Goal: Task Accomplishment & Management: Use online tool/utility

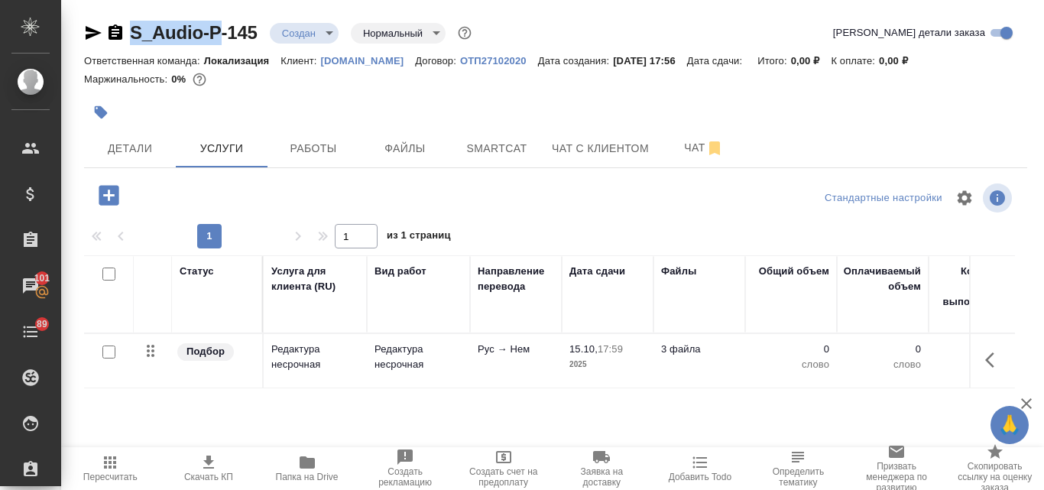
drag, startPoint x: 128, startPoint y: 15, endPoint x: 218, endPoint y: 16, distance: 89.5
click at [218, 16] on div "S_Audio-P-145 Создан new Нормальный normal Кратко детали заказа Ответственная к…" at bounding box center [556, 311] width 960 height 623
copy link "S_Audio-P"
click at [388, 354] on p "Редактура несрочная" at bounding box center [419, 357] width 88 height 31
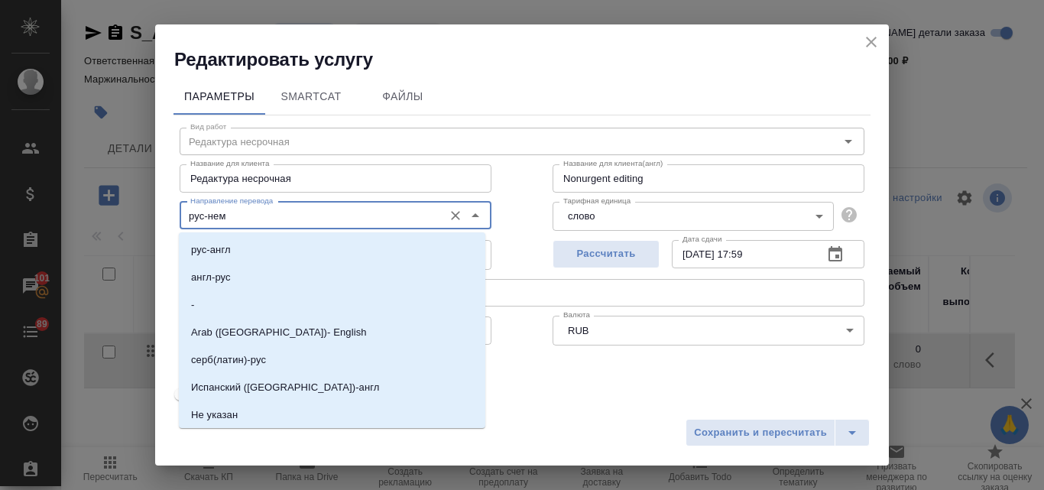
click at [281, 213] on input "рус-нем" at bounding box center [310, 215] width 252 height 18
type input "y"
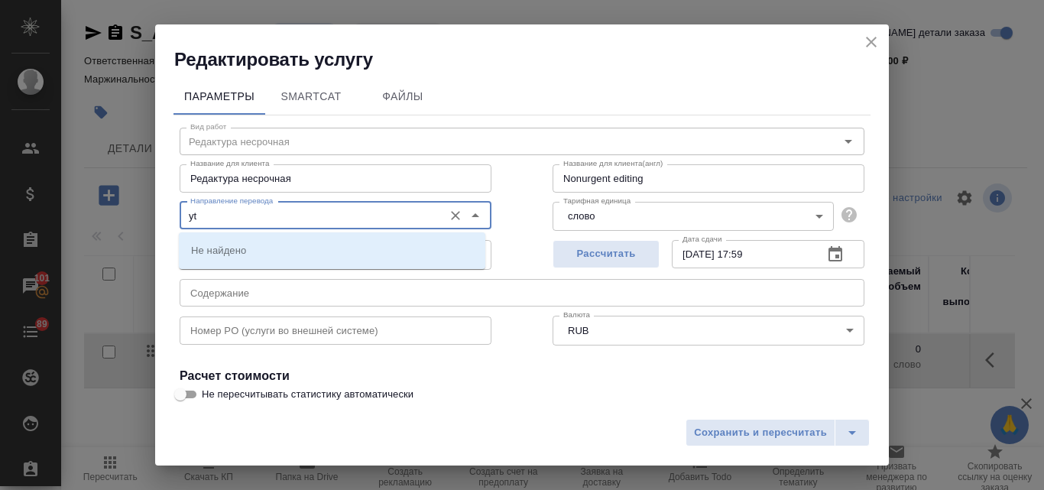
type input "y"
type input "нем"
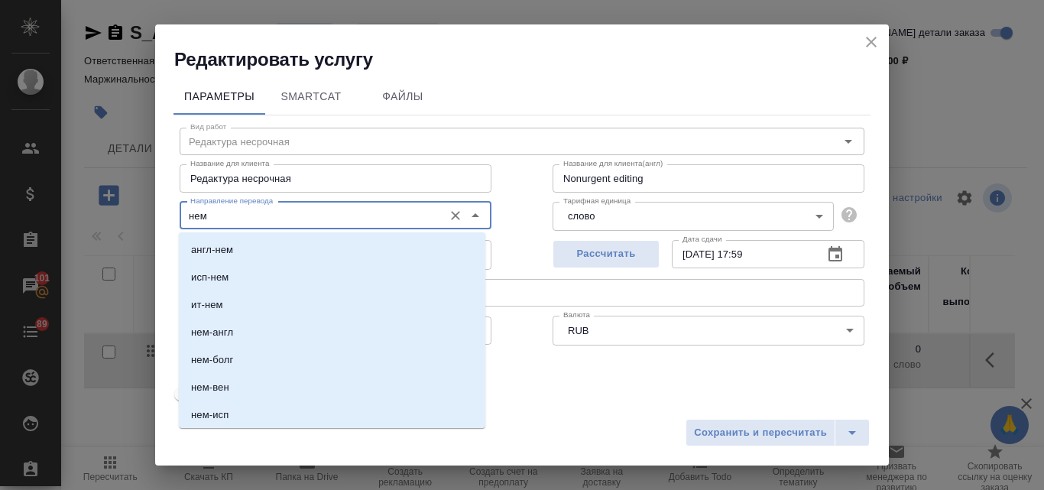
click at [284, 214] on input "нем" at bounding box center [310, 215] width 252 height 18
click at [453, 218] on icon "Очистить" at bounding box center [455, 215] width 9 height 9
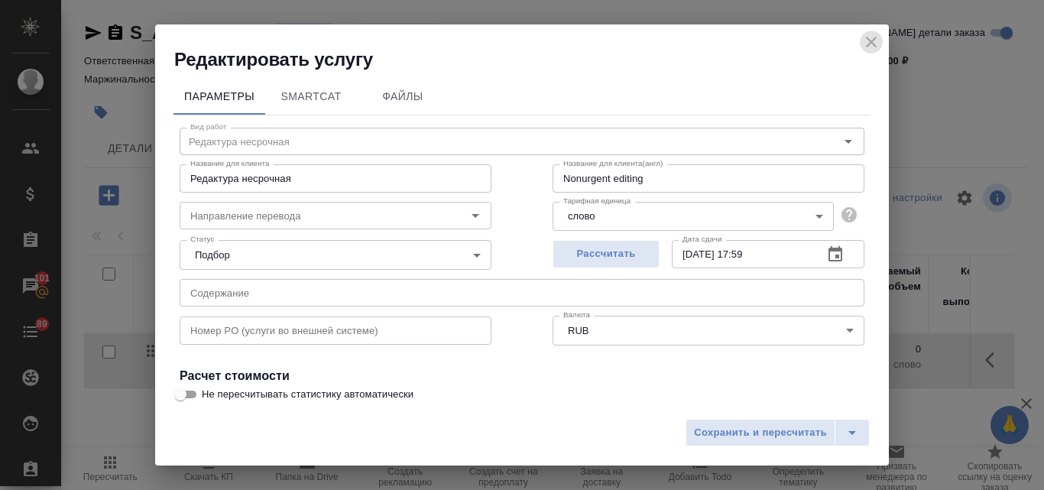
click at [870, 44] on icon "close" at bounding box center [871, 42] width 11 height 11
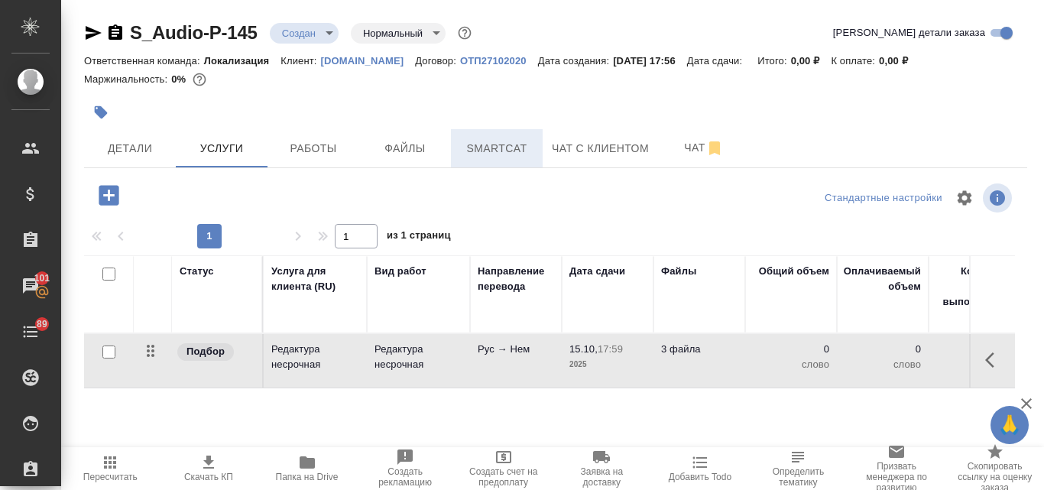
click at [519, 141] on span "Smartcat" at bounding box center [496, 148] width 73 height 19
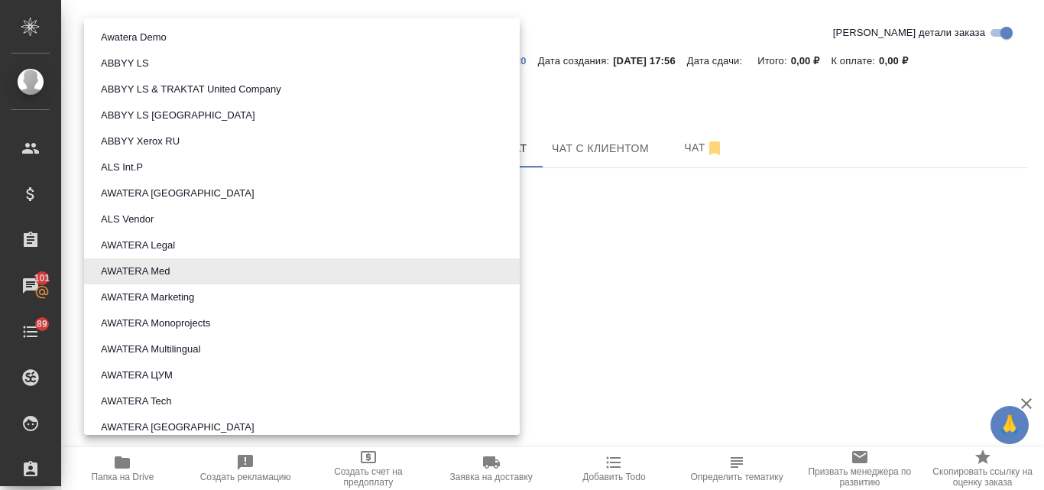
click at [206, 276] on body "🙏 .cls-1 fill:#fff; AWATERA Valyaeva Anna Клиенты Спецификации Заказы 101 Чаты …" at bounding box center [522, 245] width 1044 height 490
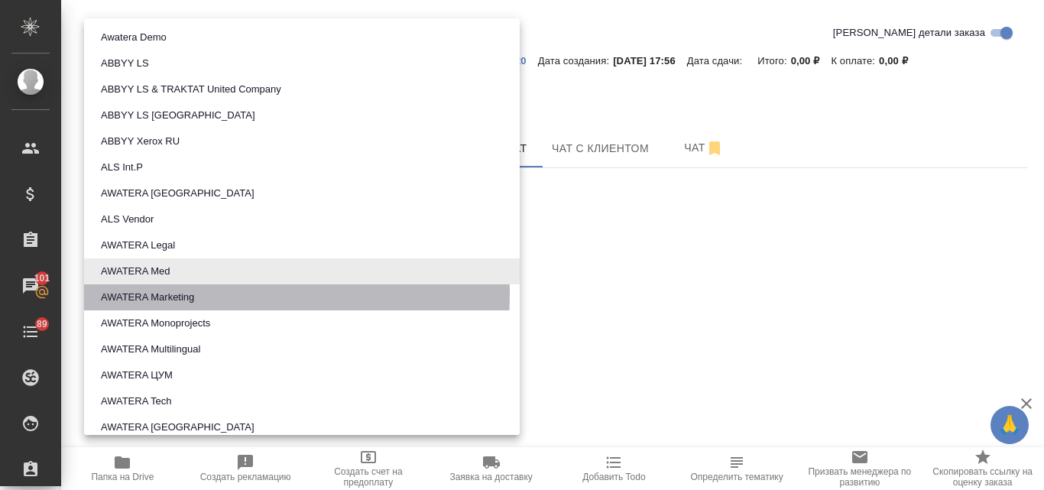
click at [196, 294] on button "AWATERA Marketing" at bounding box center [147, 297] width 102 height 17
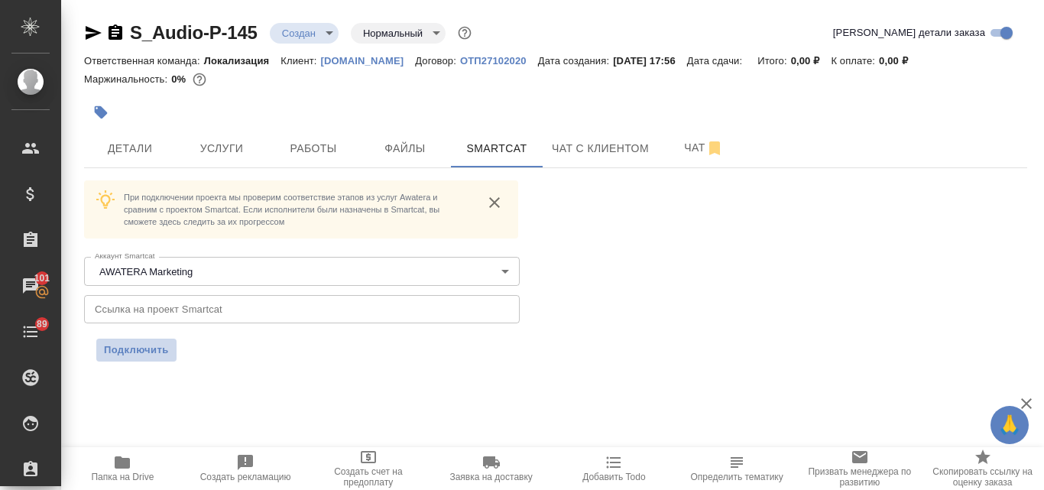
click at [154, 348] on span "Подключить" at bounding box center [136, 350] width 65 height 15
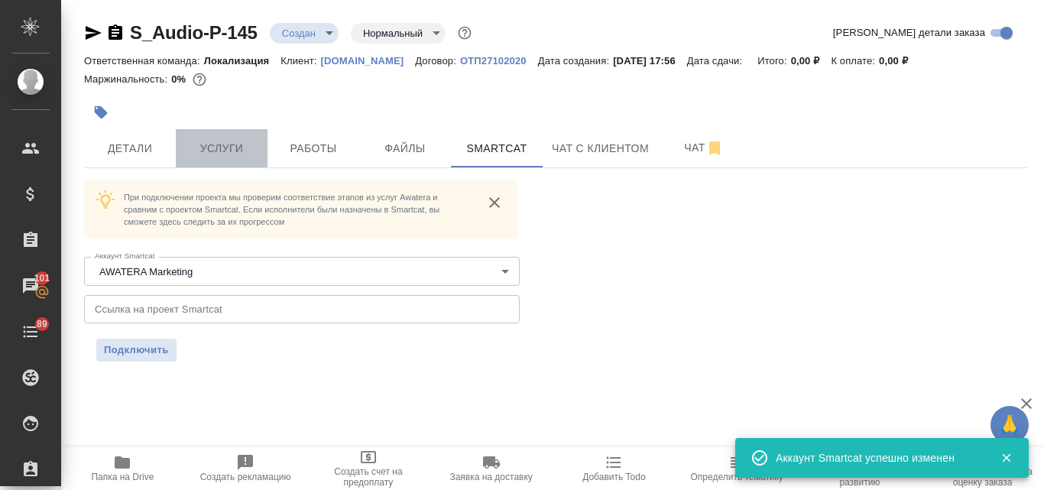
click at [217, 138] on button "Услуги" at bounding box center [222, 148] width 92 height 38
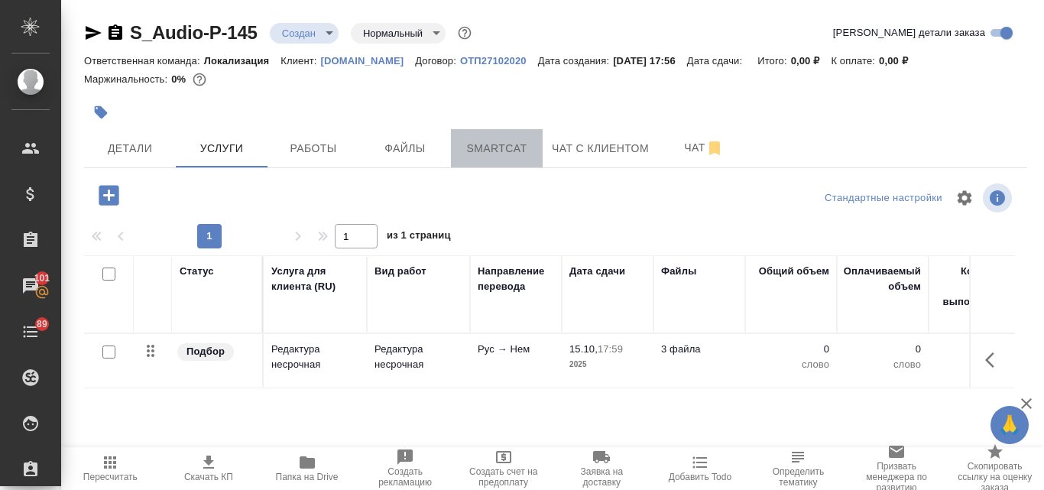
click at [502, 144] on span "Smartcat" at bounding box center [496, 148] width 73 height 19
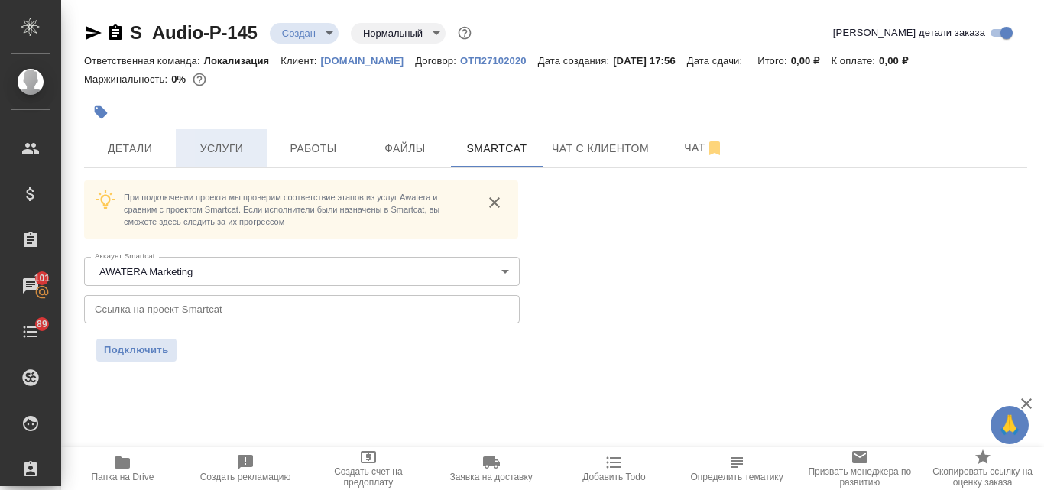
click at [201, 154] on span "Услуги" at bounding box center [221, 148] width 73 height 19
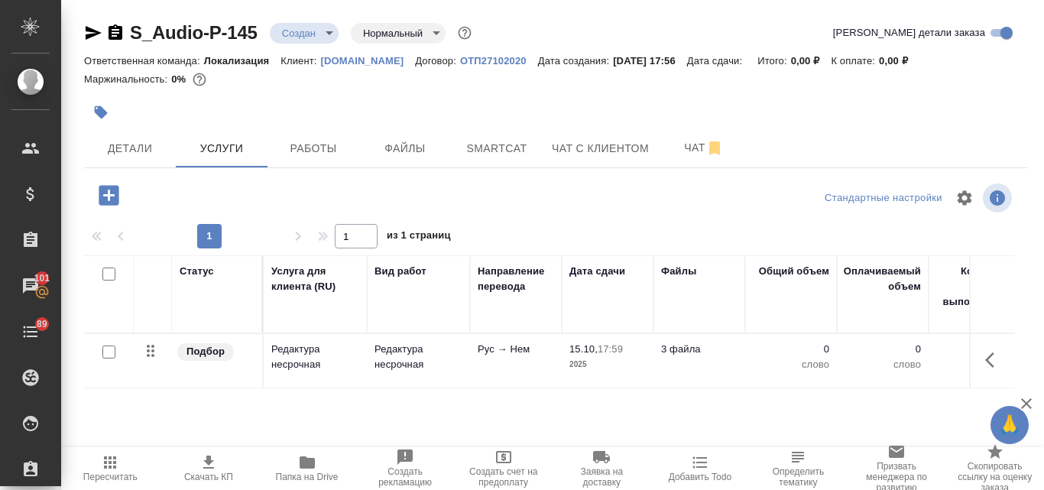
click at [112, 349] on input "checkbox" at bounding box center [108, 352] width 13 height 13
checkbox input "true"
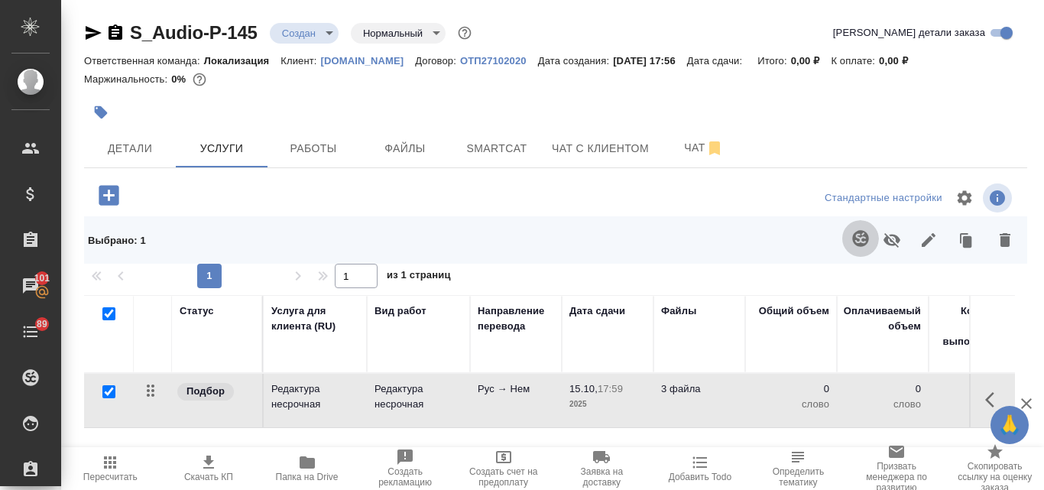
click at [852, 246] on icon "button" at bounding box center [861, 238] width 18 height 18
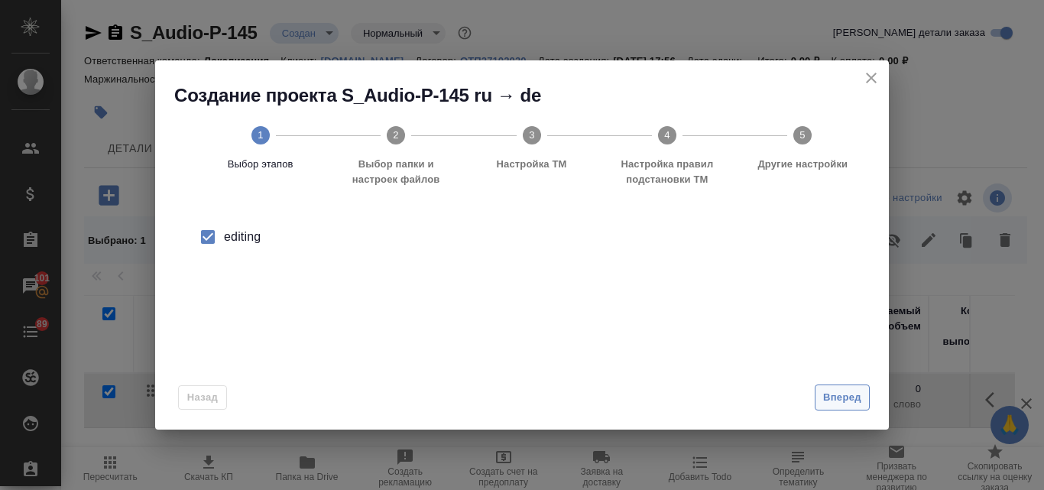
click at [833, 409] on button "Вперед" at bounding box center [842, 398] width 55 height 27
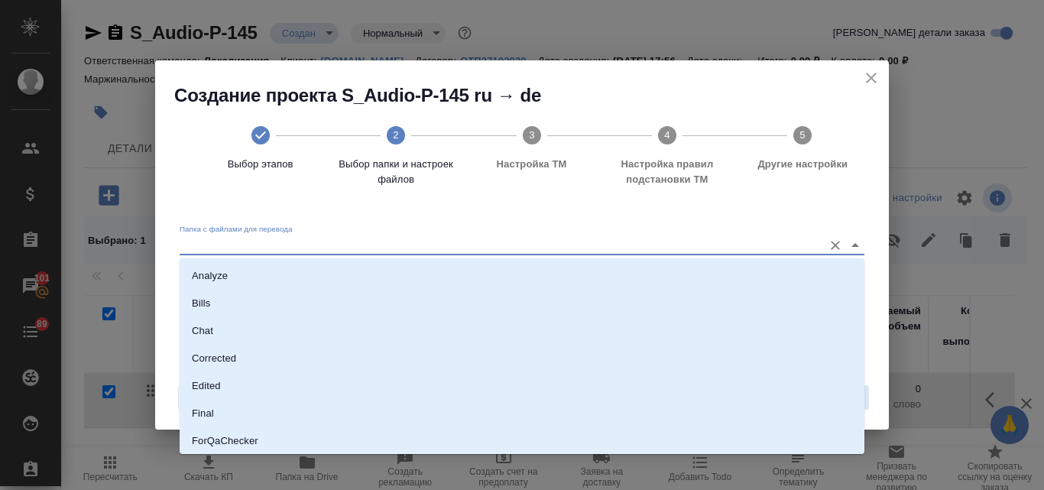
click at [386, 244] on input "Папка с файлами для перевода" at bounding box center [498, 245] width 636 height 18
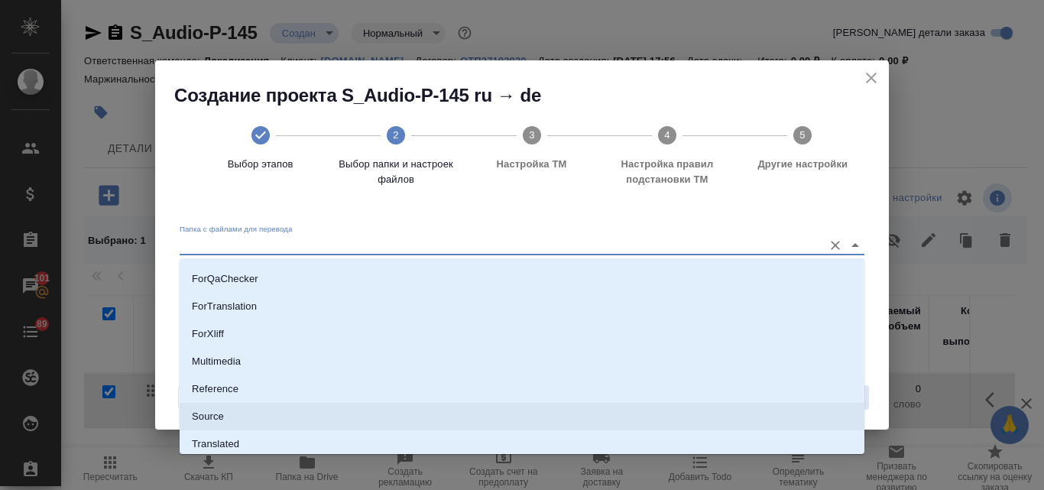
click at [382, 411] on li "Source" at bounding box center [522, 417] width 685 height 28
type input "Source"
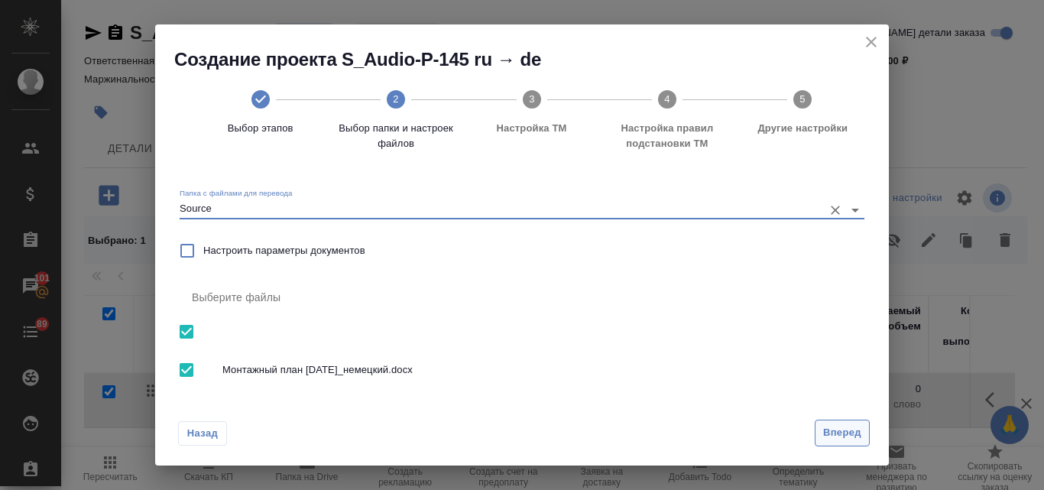
click at [835, 431] on span "Вперед" at bounding box center [842, 433] width 38 height 18
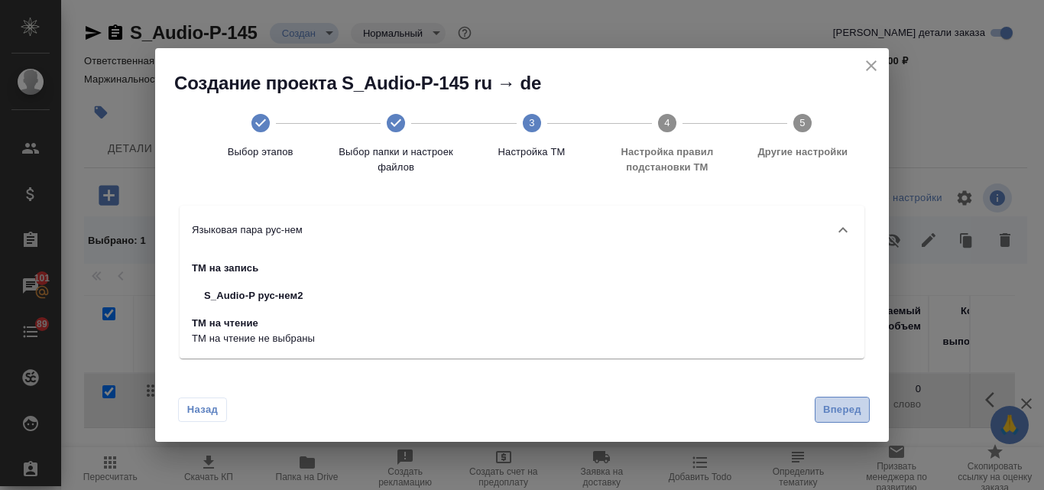
click at [838, 409] on span "Вперед" at bounding box center [842, 410] width 38 height 18
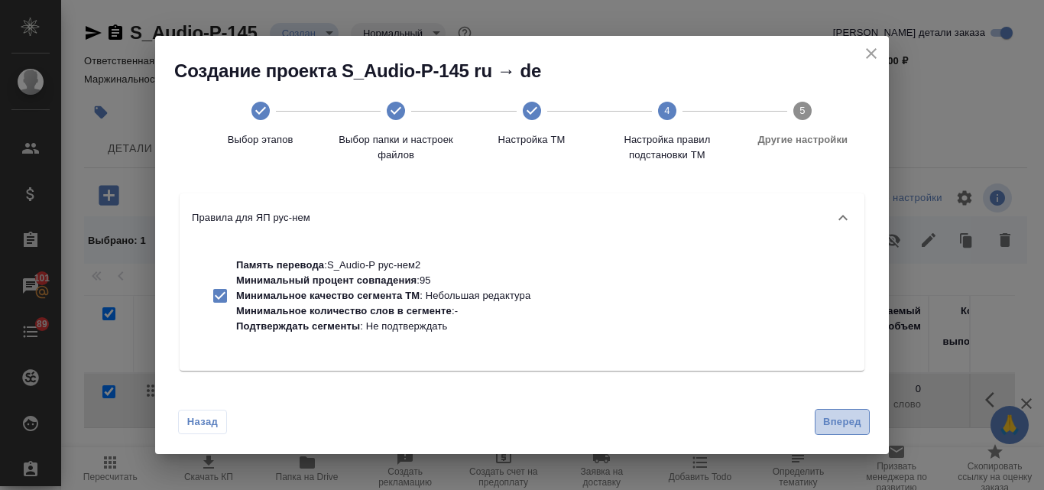
click at [838, 409] on button "Вперед" at bounding box center [842, 422] width 55 height 27
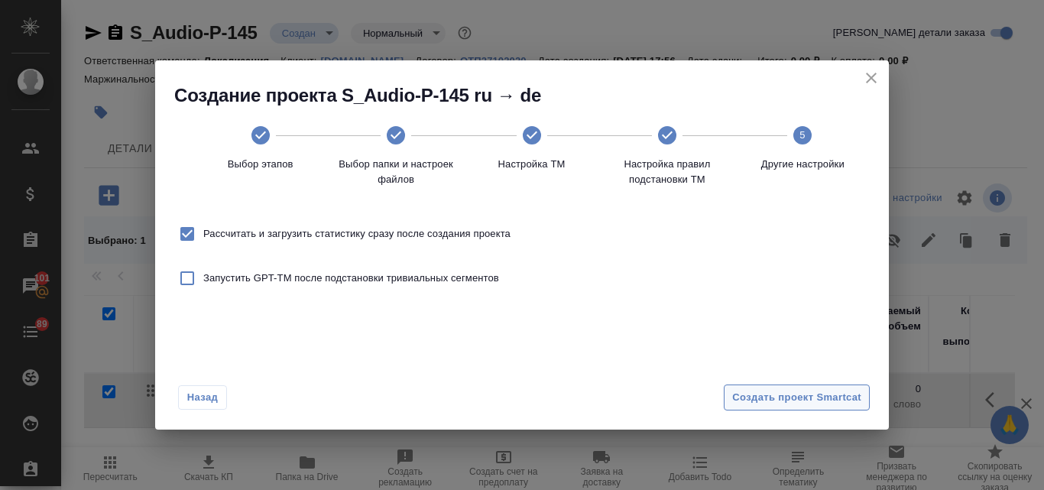
click at [822, 395] on span "Создать проект Smartcat" at bounding box center [796, 398] width 129 height 18
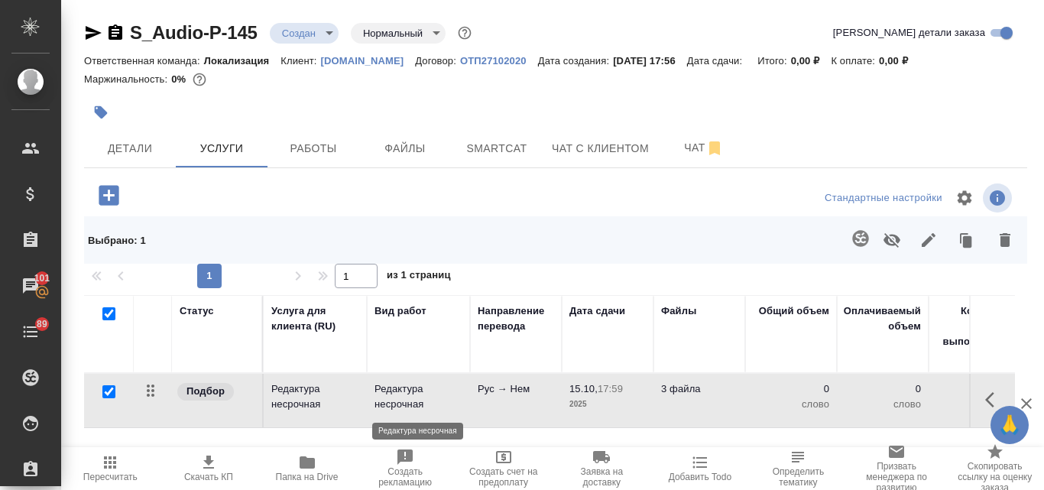
click at [384, 396] on p "Редактура несрочная" at bounding box center [419, 397] width 88 height 31
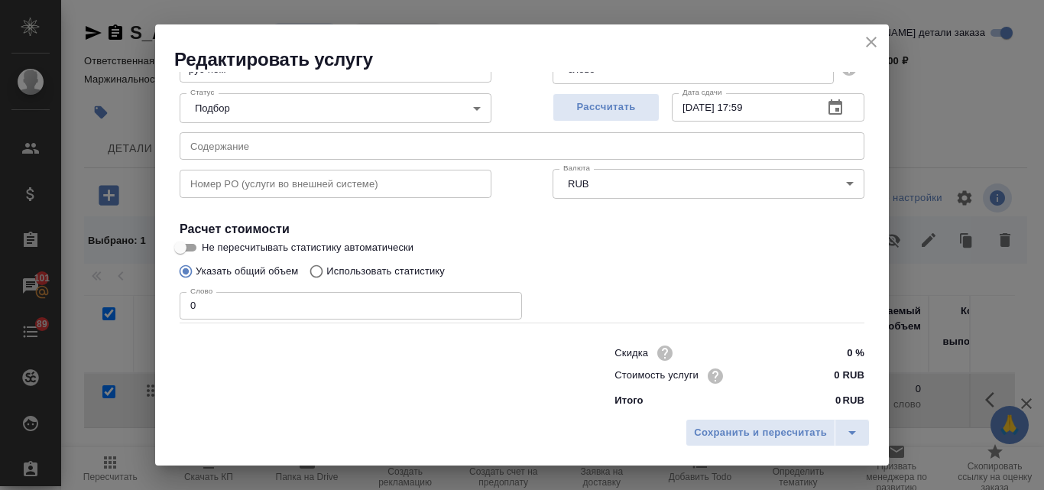
scroll to position [156, 0]
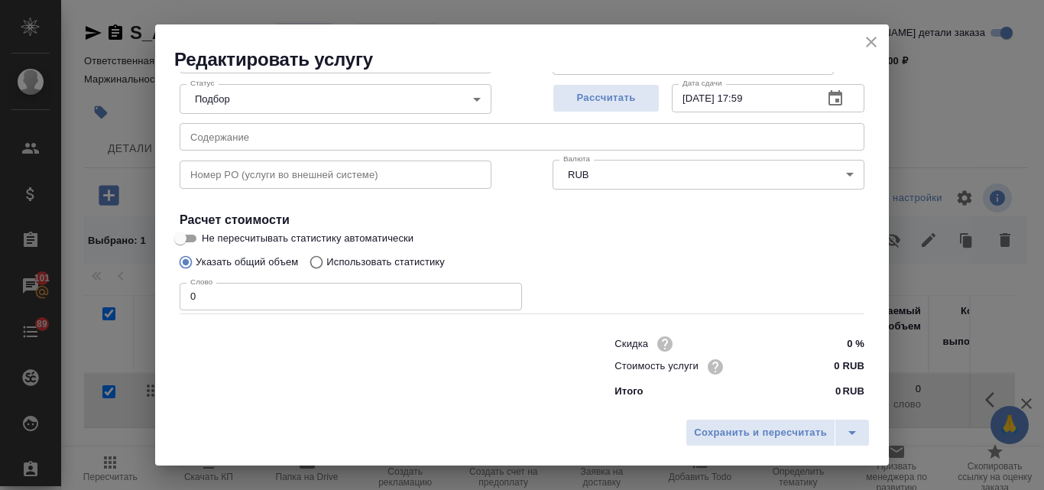
click at [317, 262] on input "Использовать статистику" at bounding box center [314, 262] width 24 height 29
radio input "true"
radio input "false"
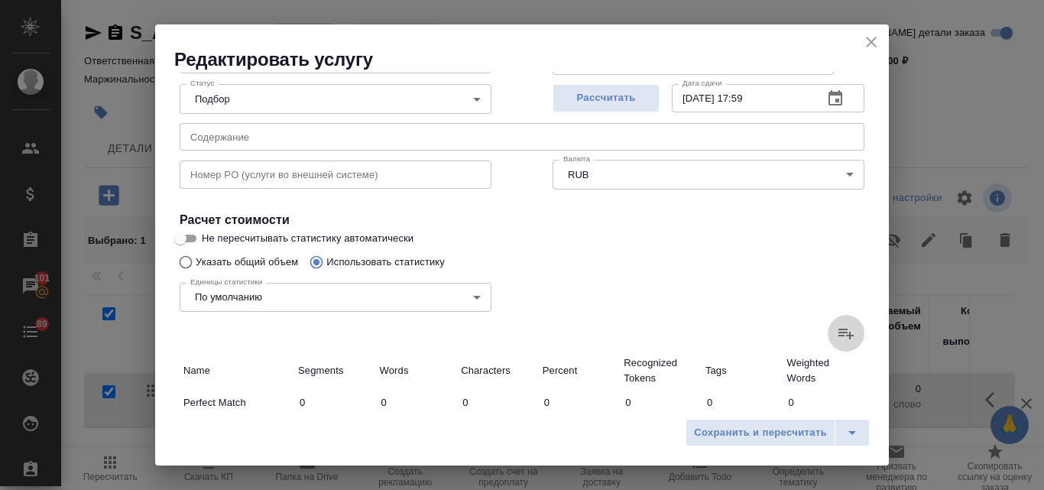
click at [837, 331] on icon at bounding box center [846, 333] width 18 height 18
click at [0, 0] on input "file" at bounding box center [0, 0] width 0 height 0
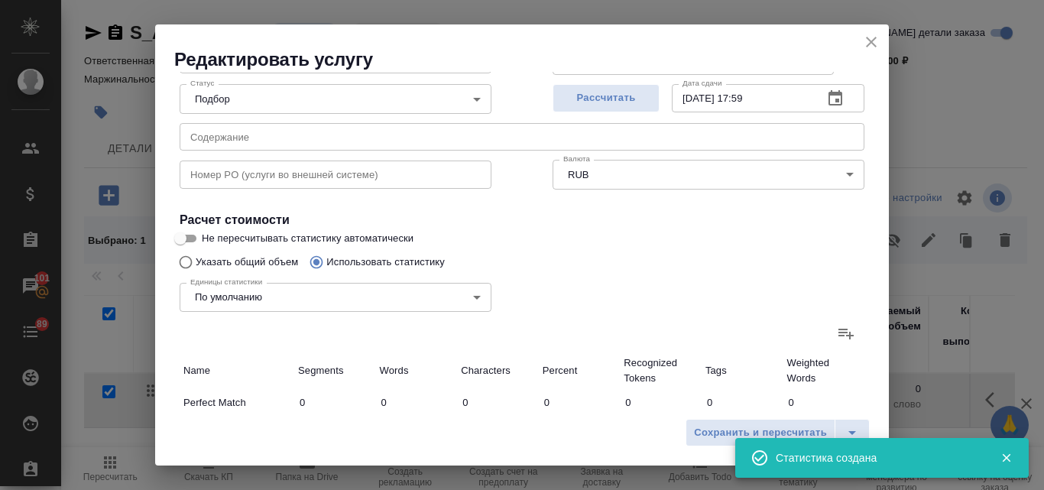
type input "161"
type input "637"
type input "3814"
type input "1730"
type input "14798"
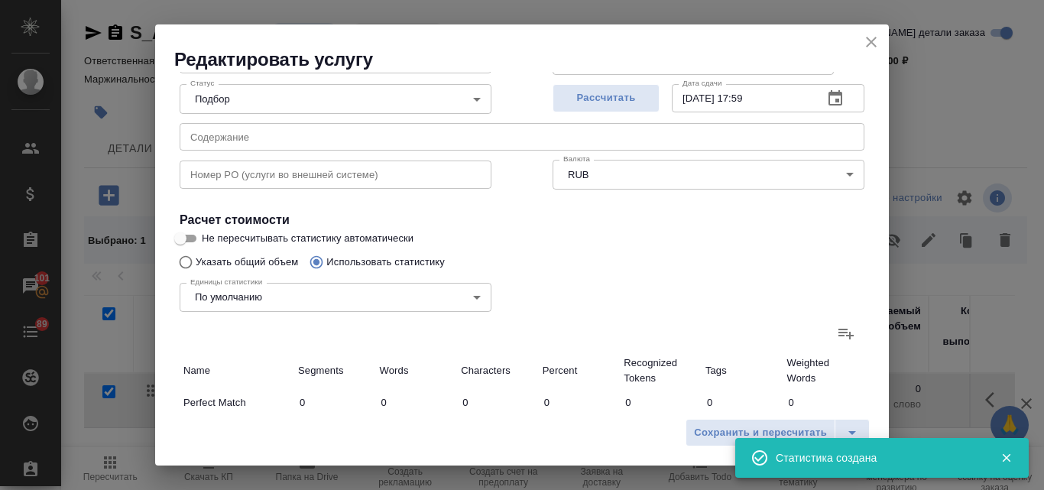
type input "100078"
type input "1730"
type input "14798"
type input "100078"
type input "1891"
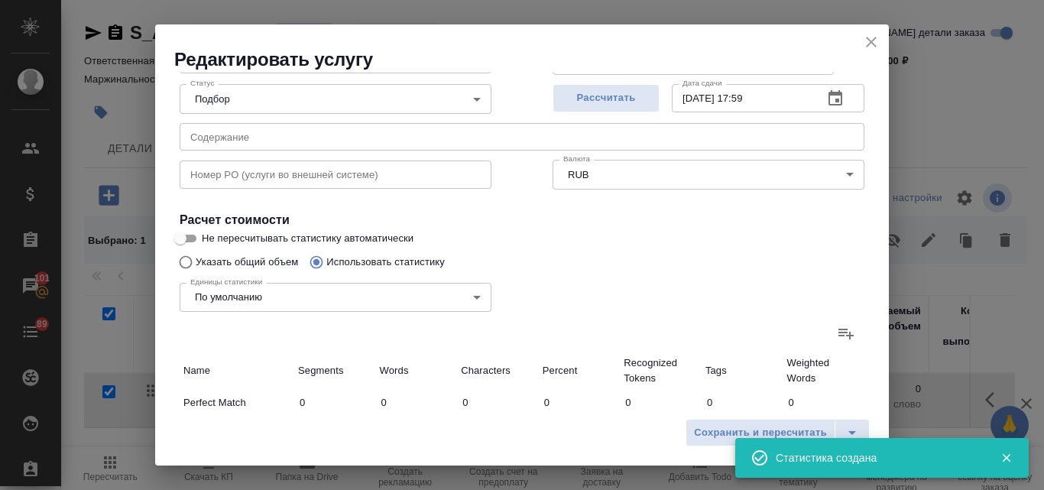
type input "15435"
type input "103892"
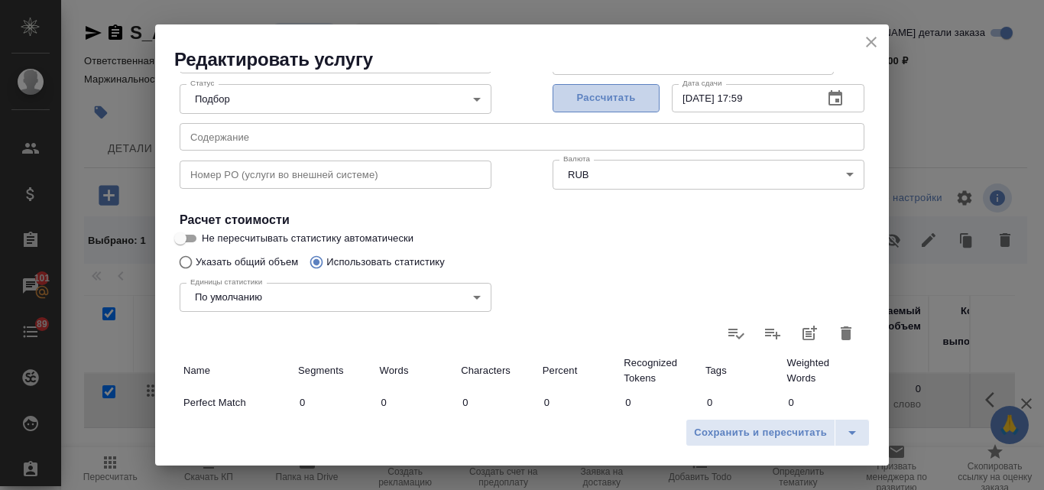
click at [625, 107] on span "Рассчитать" at bounding box center [606, 98] width 90 height 18
type input "15.10.2025 20:55"
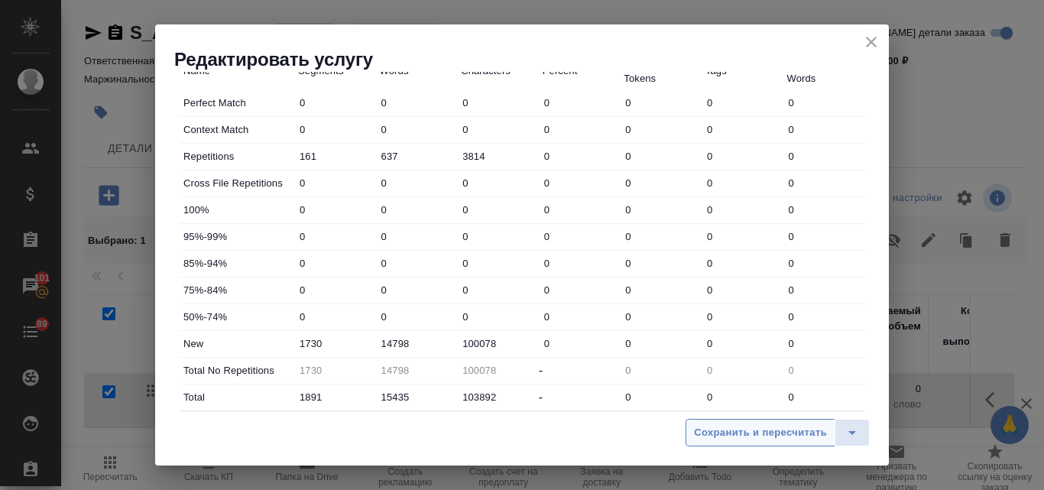
scroll to position [466, 0]
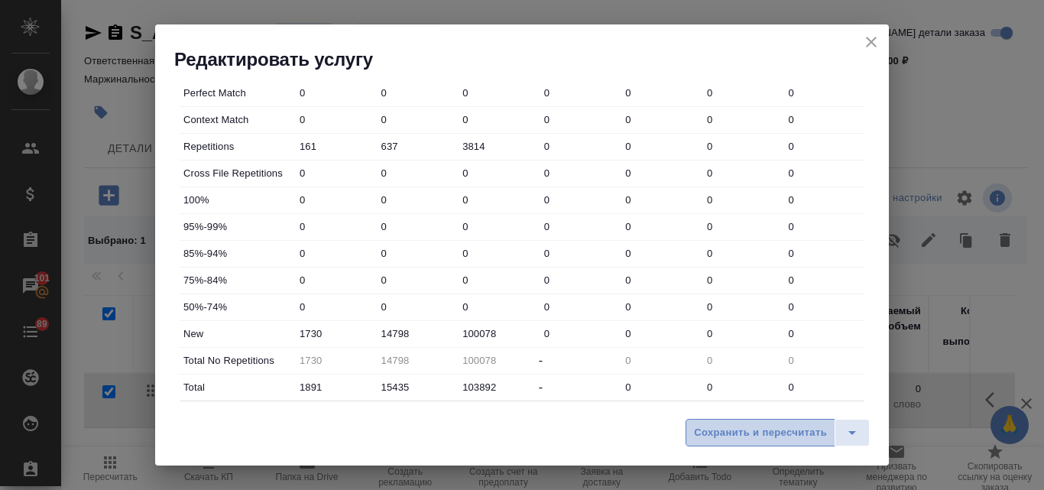
click at [728, 434] on span "Сохранить и пересчитать" at bounding box center [760, 433] width 133 height 18
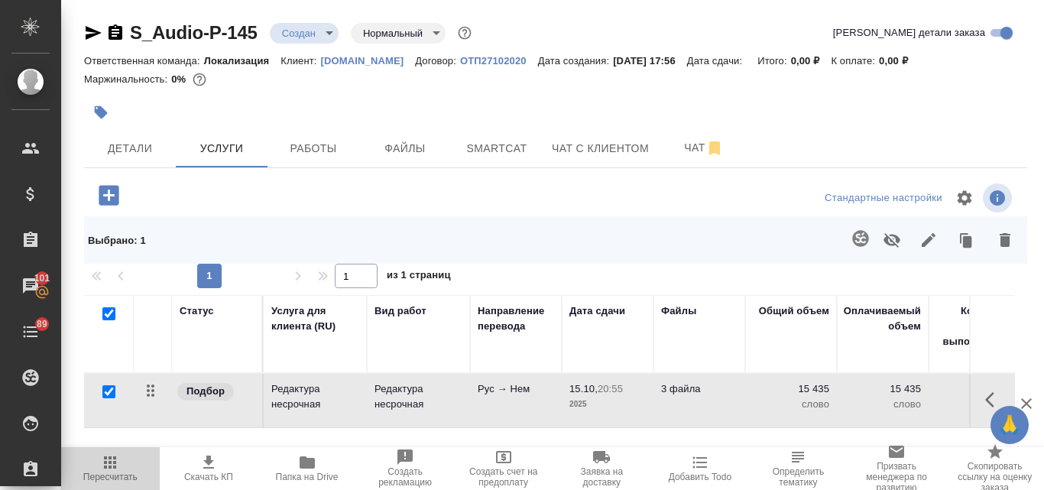
click at [114, 471] on icon "button" at bounding box center [110, 462] width 18 height 18
click at [531, 404] on td "Рус → Нем" at bounding box center [516, 401] width 92 height 54
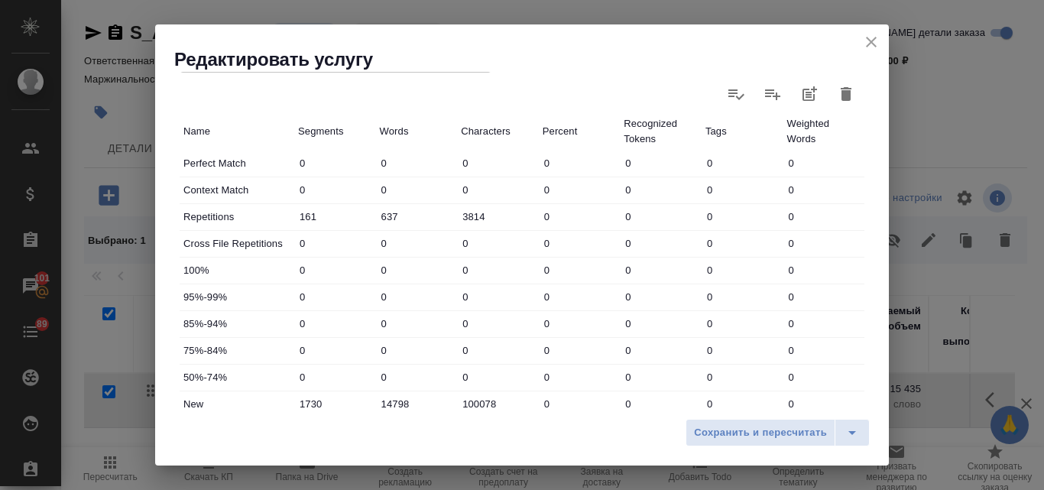
scroll to position [553, 0]
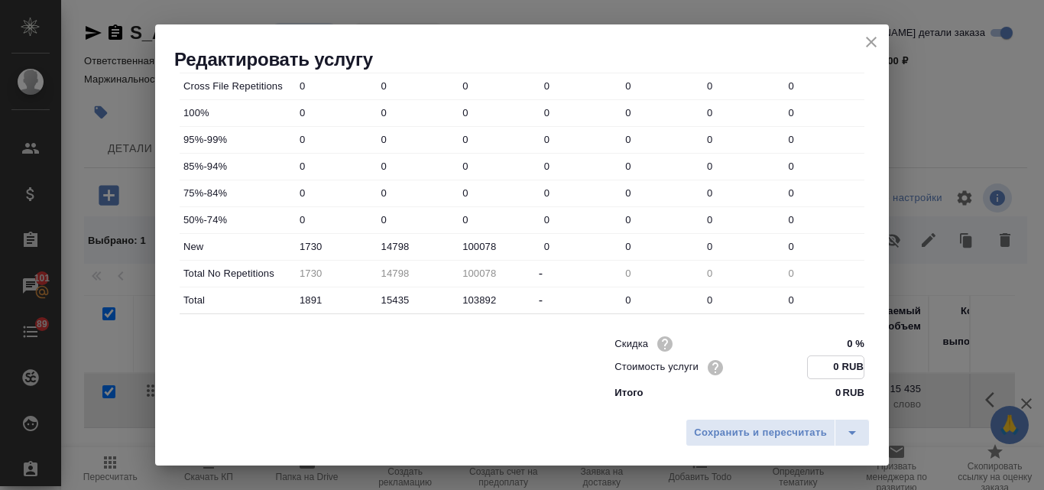
click at [828, 366] on input "0 RUB" at bounding box center [836, 367] width 56 height 22
click at [817, 369] on input "321 RUB" at bounding box center [836, 367] width 56 height 22
type input "3.21 RUB"
click at [779, 431] on span "Сохранить и пересчитать" at bounding box center [760, 433] width 133 height 18
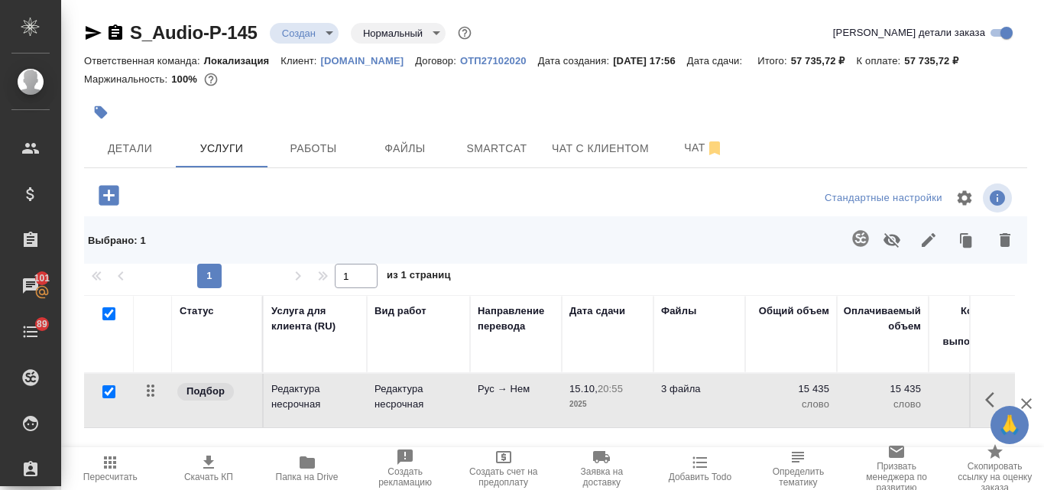
click at [579, 416] on td "15.10, 20:55 2025" at bounding box center [608, 401] width 92 height 54
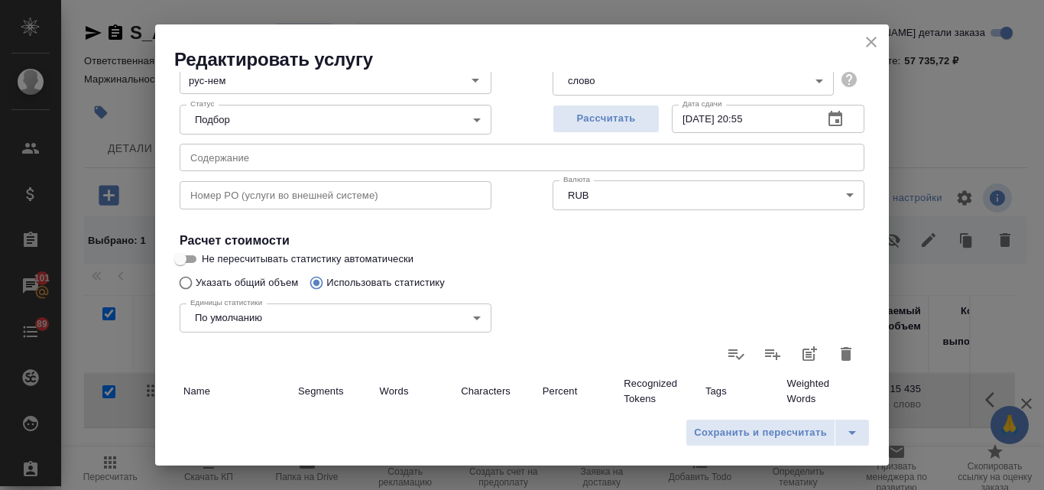
scroll to position [0, 0]
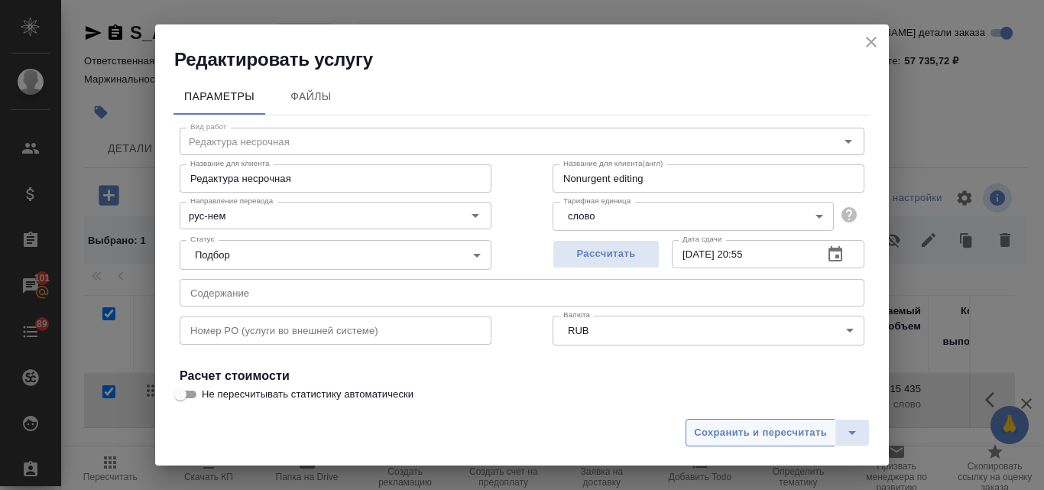
click at [741, 433] on span "Сохранить и пересчитать" at bounding box center [760, 433] width 133 height 18
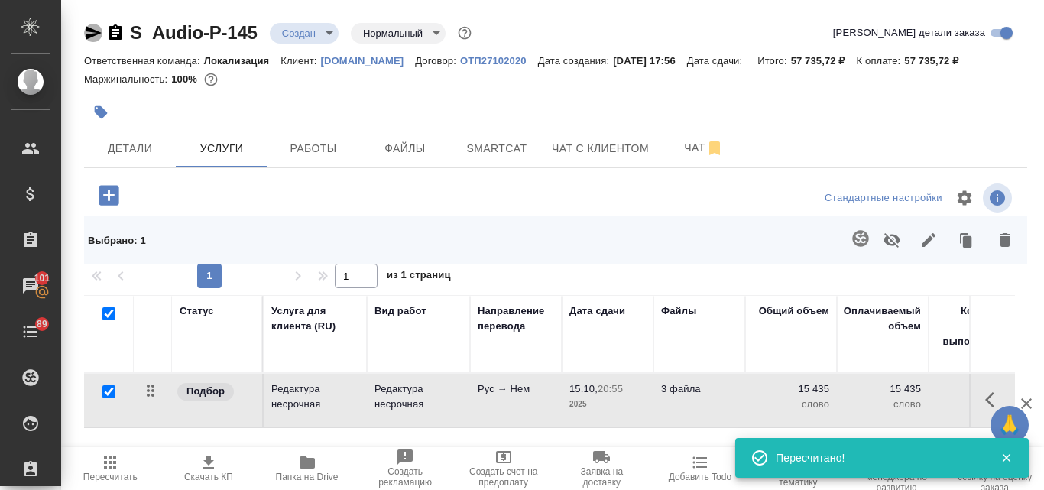
click at [87, 35] on icon "button" at bounding box center [94, 33] width 16 height 14
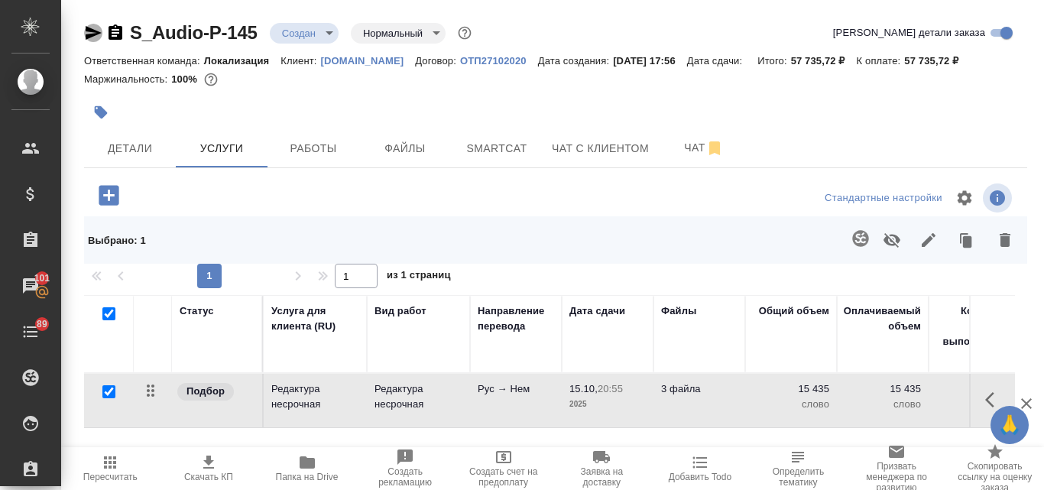
click at [84, 28] on icon "button" at bounding box center [93, 33] width 18 height 18
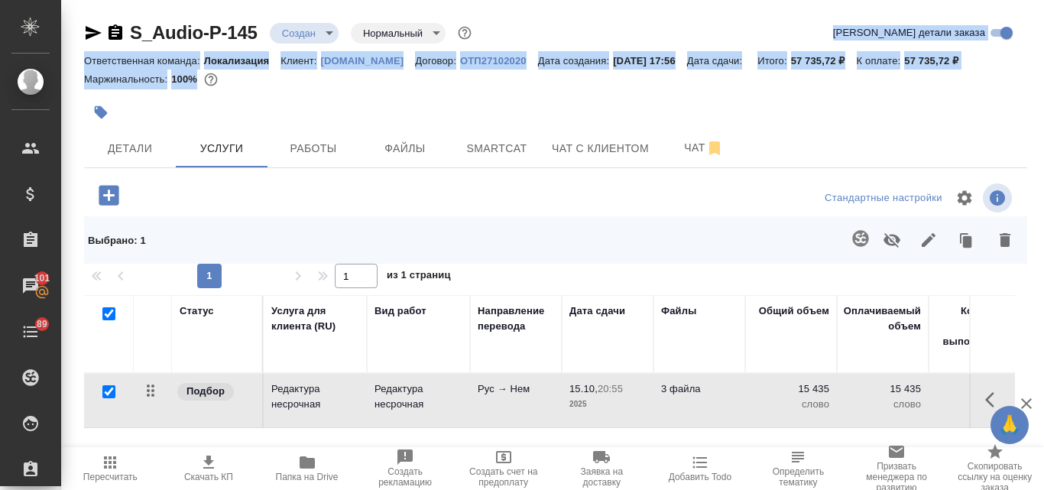
drag, startPoint x: 1033, startPoint y: 88, endPoint x: 1044, endPoint y: -15, distance: 103.0
click at [1044, 0] on html "🙏 .cls-1 fill:#fff; AWATERA Valyaeva Anna Клиенты Спецификации Заказы 101 Чаты …" at bounding box center [522, 245] width 1044 height 490
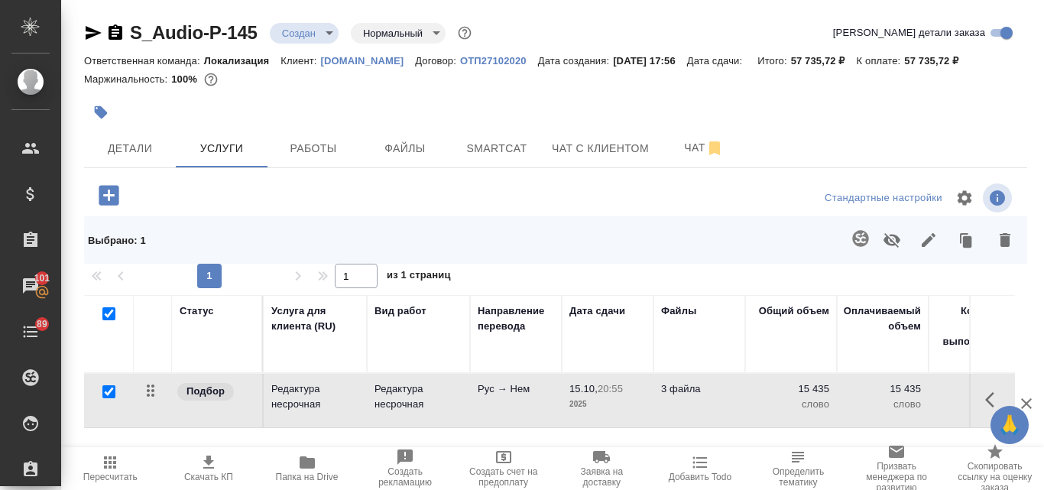
click at [898, 148] on div "Детали Услуги Работы Файлы Smartcat Чат с клиентом Чат" at bounding box center [555, 148] width 943 height 38
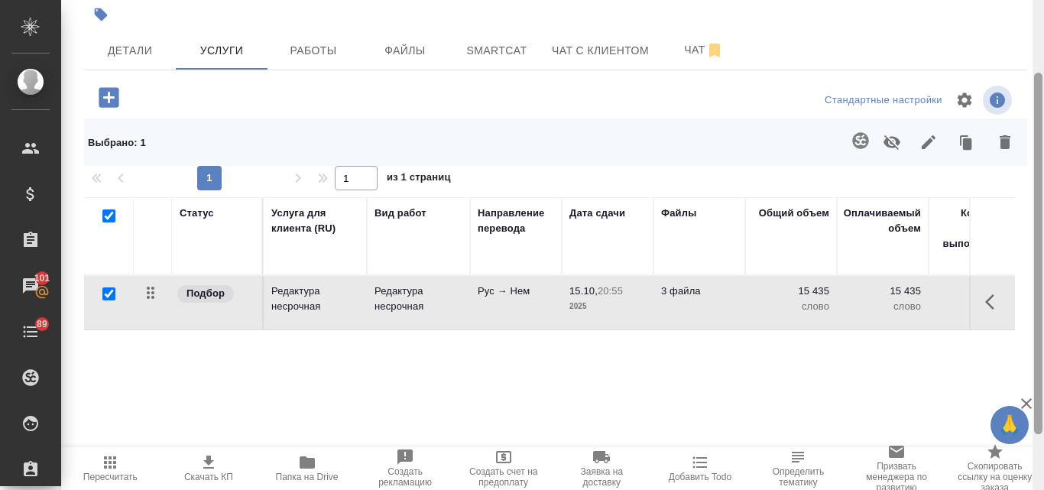
scroll to position [173, 0]
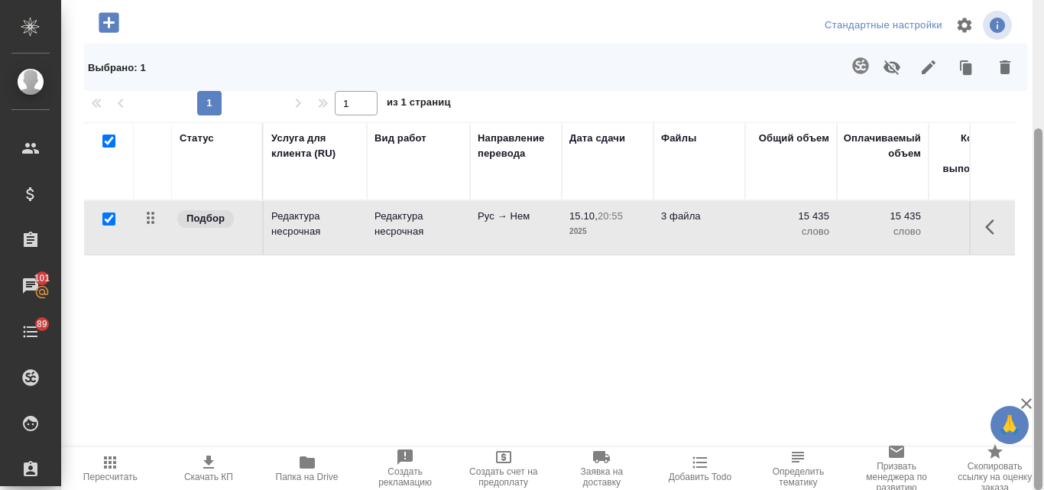
drag, startPoint x: 1041, startPoint y: 89, endPoint x: 992, endPoint y: 339, distance: 254.7
click at [992, 339] on div "S_Audio-P-145 Создан new Нормальный normal Кратко детали заказа Ответственная к…" at bounding box center [552, 245] width 983 height 490
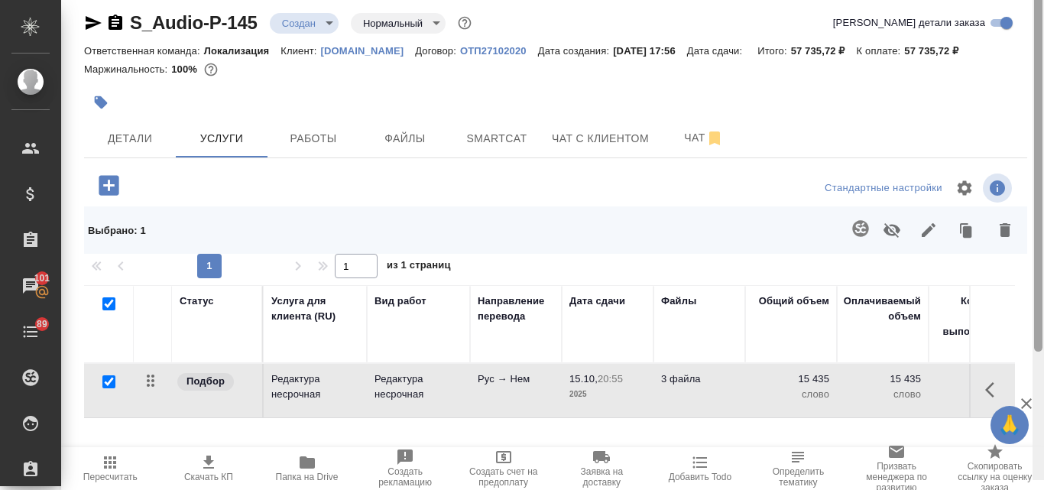
scroll to position [0, 0]
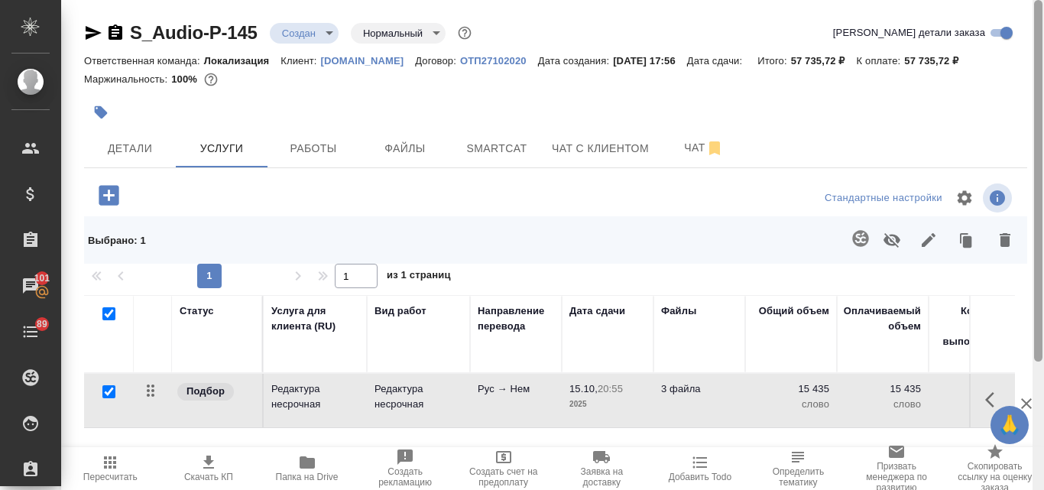
drag, startPoint x: 1038, startPoint y: 323, endPoint x: 1034, endPoint y: 130, distance: 192.7
click at [1034, 130] on div at bounding box center [1038, 245] width 11 height 490
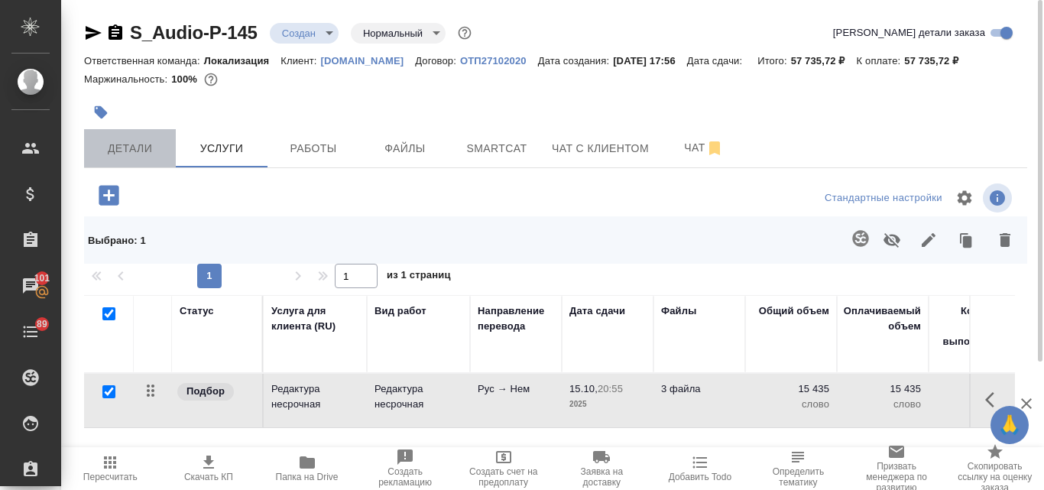
click at [144, 139] on span "Детали" at bounding box center [129, 148] width 73 height 19
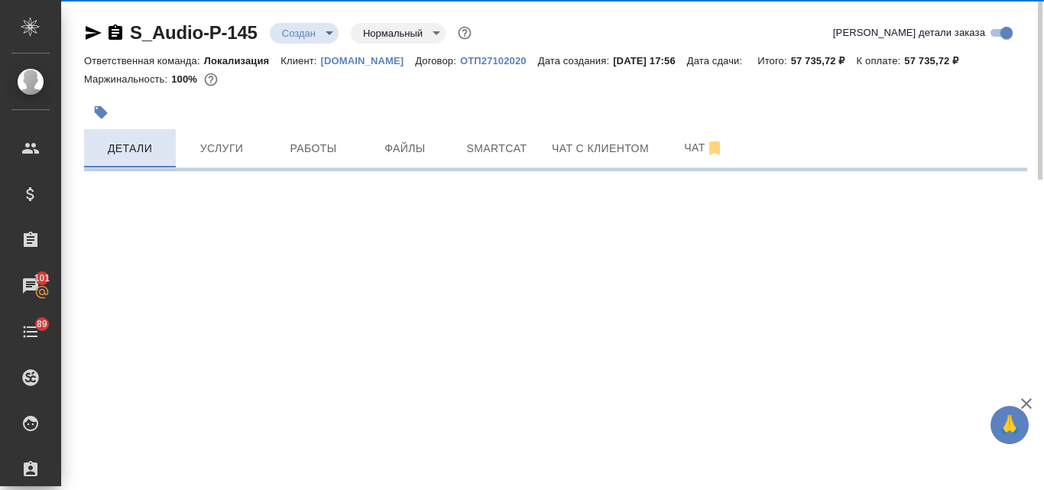
select select "RU"
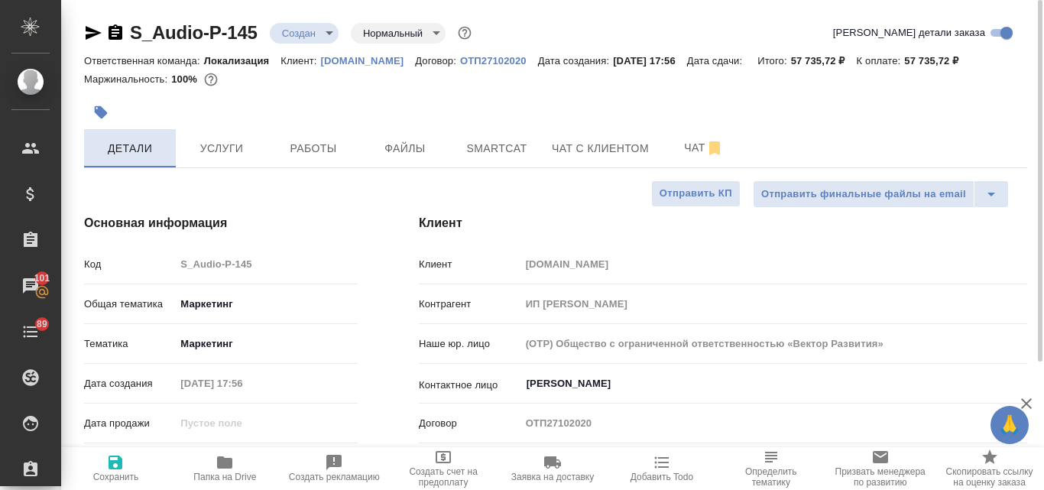
type textarea "x"
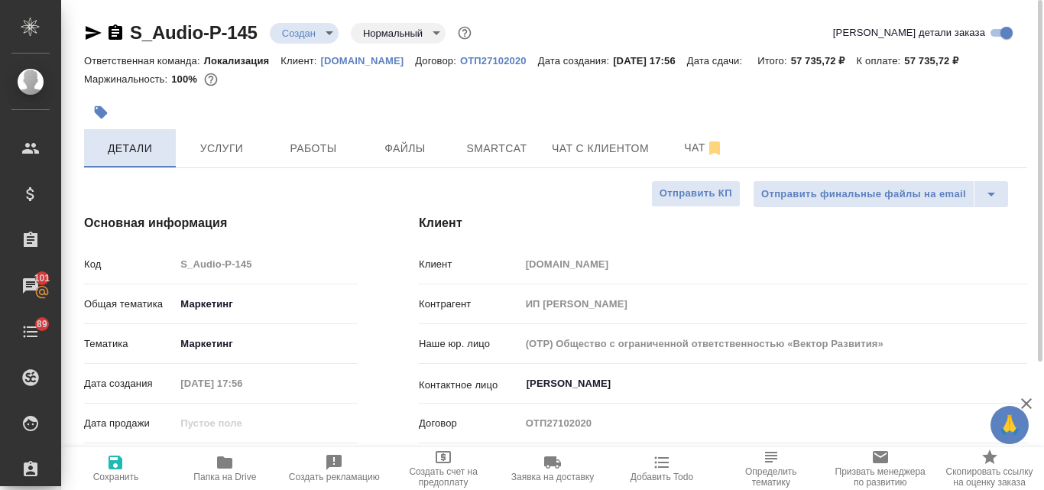
type textarea "x"
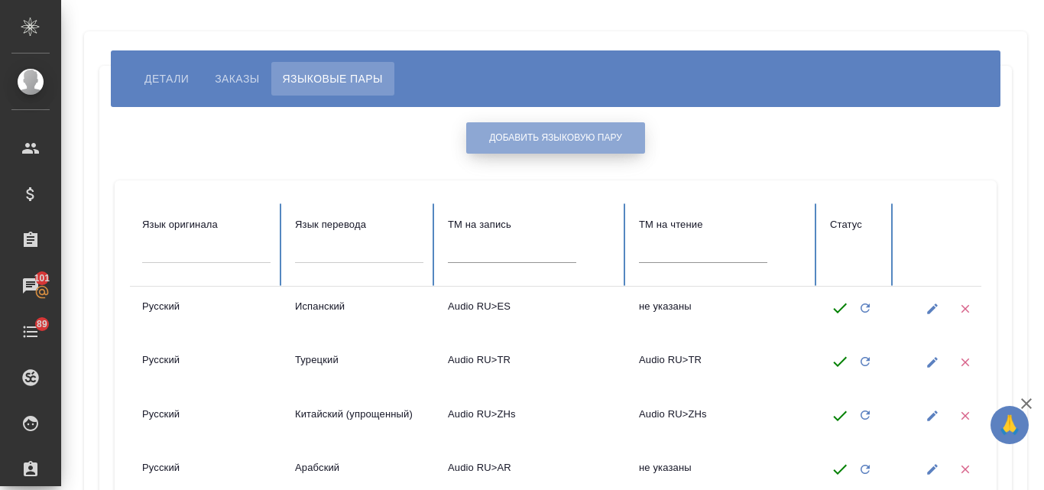
click at [524, 145] on button "Добавить языковую пару" at bounding box center [555, 137] width 179 height 31
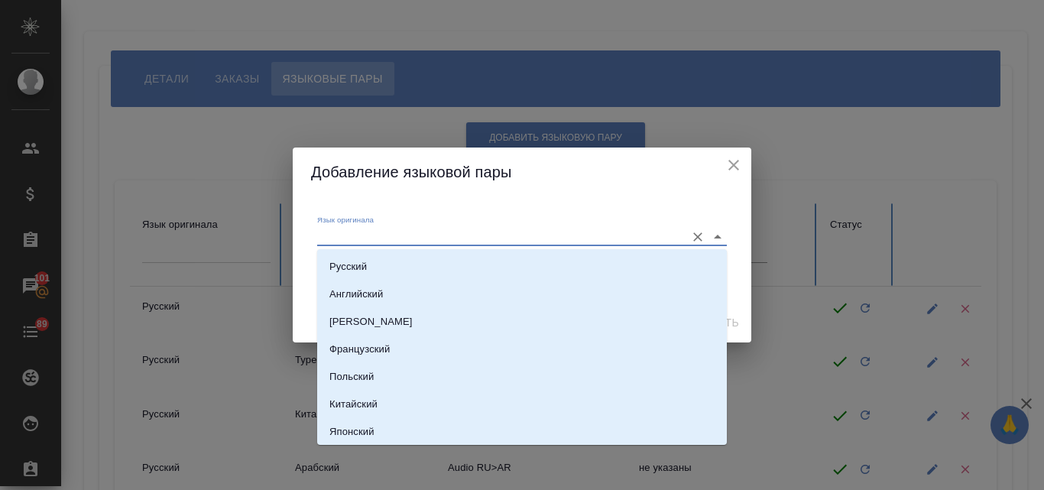
click at [370, 232] on input "Язык оригинала" at bounding box center [497, 236] width 361 height 18
click at [359, 269] on p "Русский" at bounding box center [348, 266] width 37 height 15
type input "Русский"
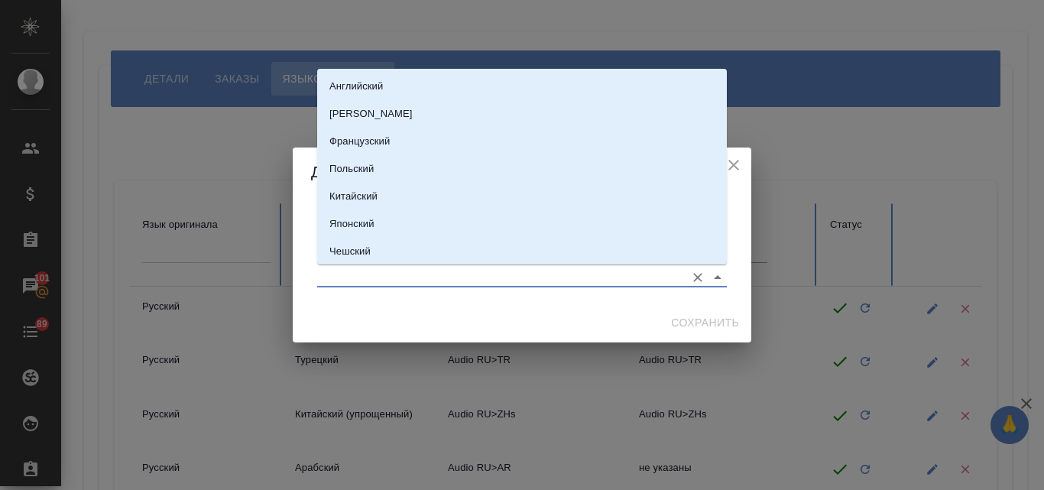
click at [349, 276] on input "Язык перевода" at bounding box center [497, 277] width 361 height 18
click at [358, 115] on p "[PERSON_NAME]" at bounding box center [371, 113] width 83 height 15
type input "[PERSON_NAME]"
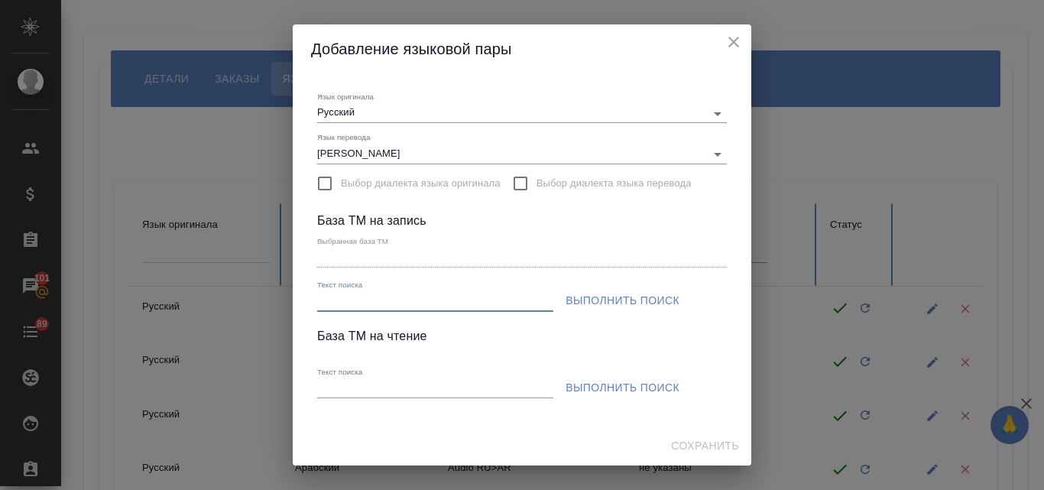
click at [339, 298] on input "Текст поиска" at bounding box center [435, 301] width 236 height 19
paste input "S_Audio-P"
type input "S_Audio-P"
click at [625, 300] on span "Выполнить поиск" at bounding box center [623, 300] width 114 height 19
click at [625, 300] on div "Текст поиска S_Audio-P" at bounding box center [522, 294] width 416 height 47
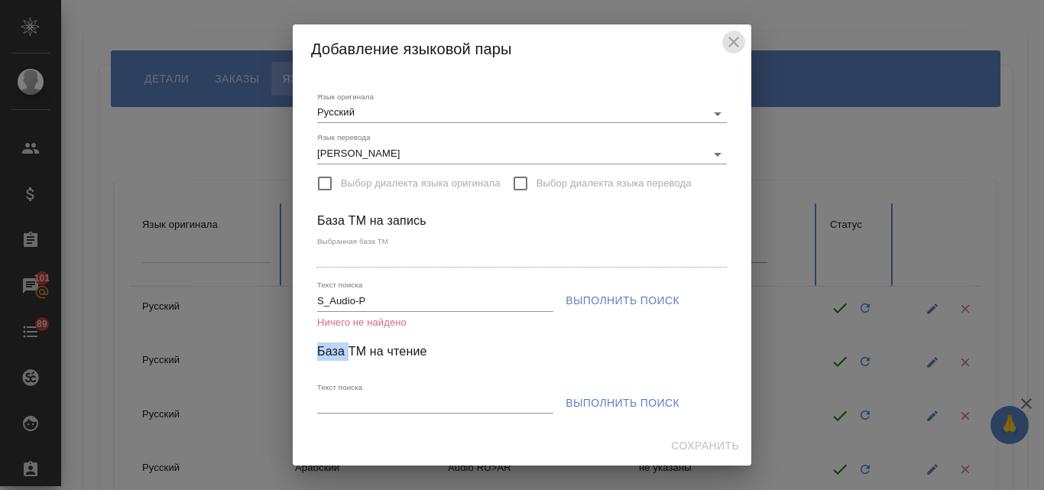
click at [728, 39] on icon "close" at bounding box center [734, 42] width 18 height 18
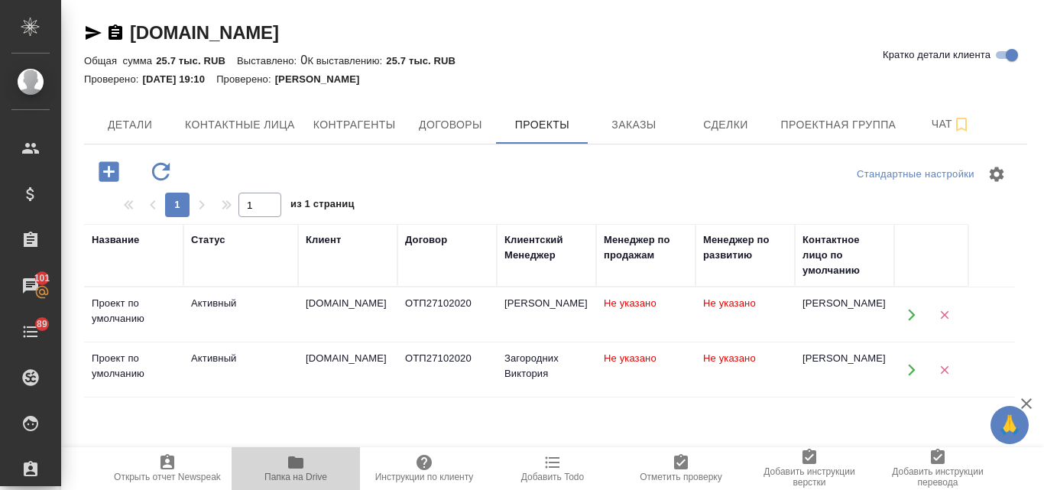
click at [294, 465] on icon "button" at bounding box center [295, 462] width 15 height 12
click at [304, 467] on icon "button" at bounding box center [295, 462] width 15 height 12
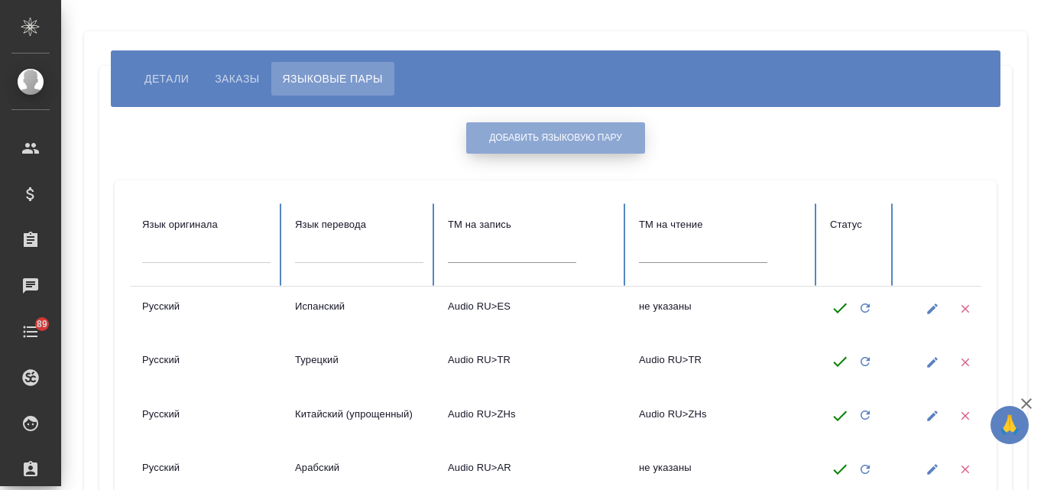
click at [532, 138] on span "Добавить языковую пару" at bounding box center [555, 138] width 133 height 13
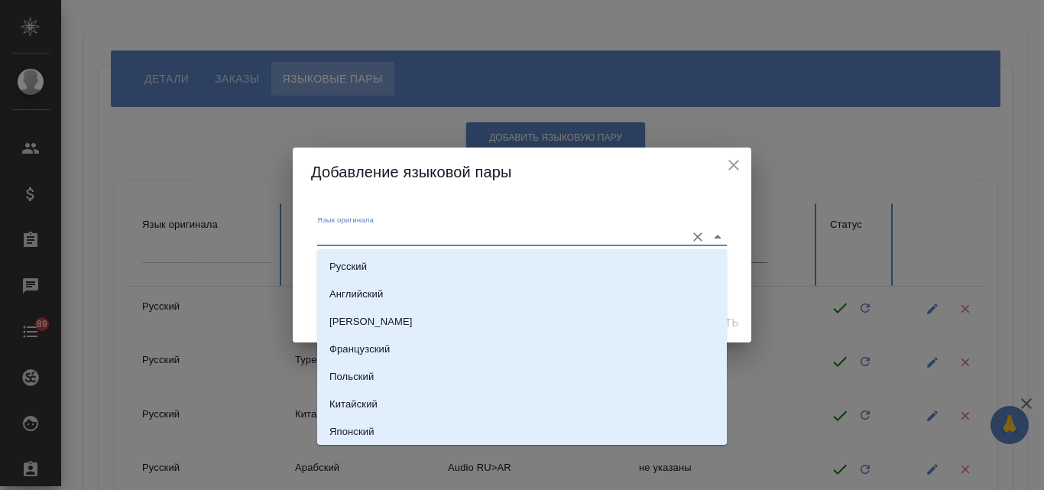
click at [376, 230] on input "Язык оригинала" at bounding box center [497, 236] width 361 height 18
click at [355, 269] on p "Русский" at bounding box center [348, 266] width 37 height 15
type input "Русский"
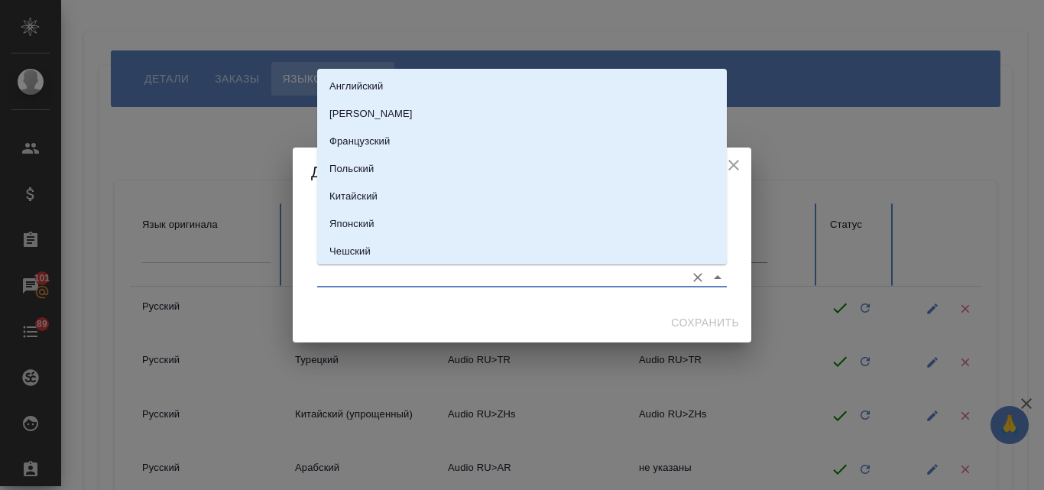
click at [337, 275] on input "Язык перевода" at bounding box center [497, 277] width 361 height 18
click at [356, 114] on p "Немецкий" at bounding box center [371, 113] width 83 height 15
type input "Немецкий"
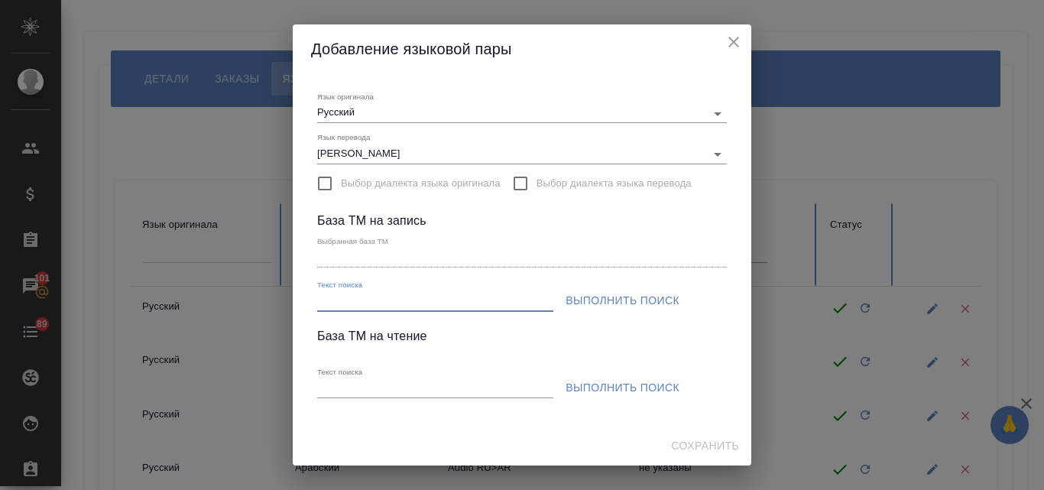
click at [367, 298] on input "Текст поиска" at bounding box center [435, 301] width 236 height 19
paste input "S_Audio-P"
type input "S_Audio-P"
click at [628, 306] on span "Выполнить поиск" at bounding box center [623, 300] width 114 height 19
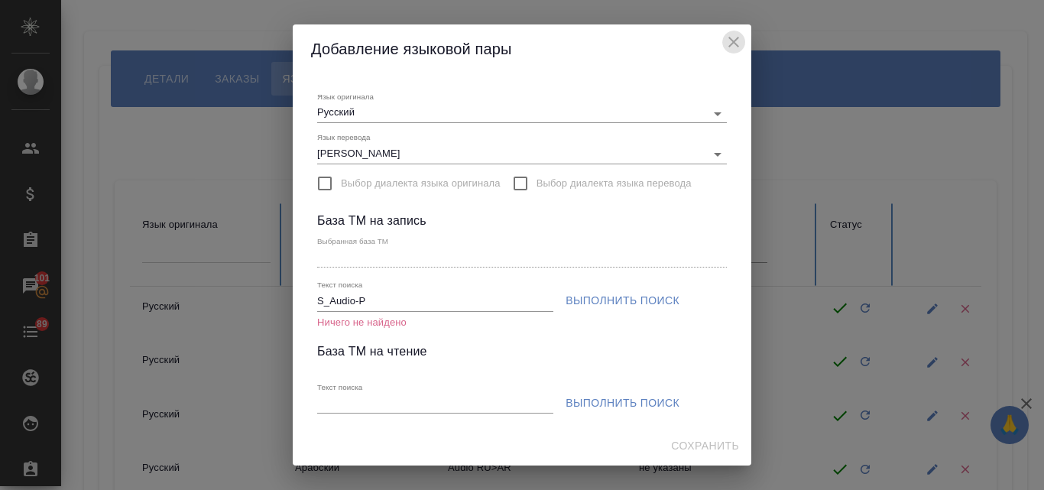
click at [735, 44] on icon "close" at bounding box center [734, 42] width 11 height 11
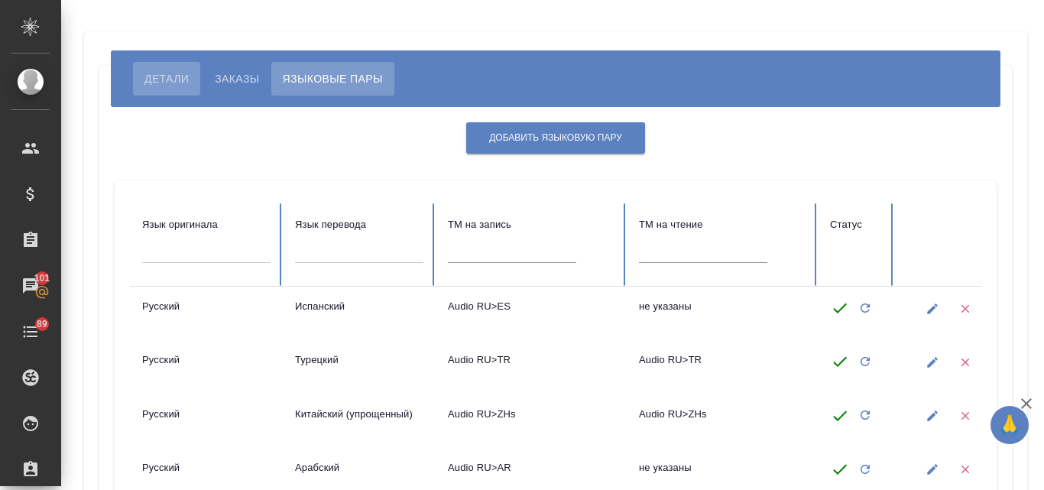
click at [164, 77] on span "Детали" at bounding box center [166, 79] width 44 height 18
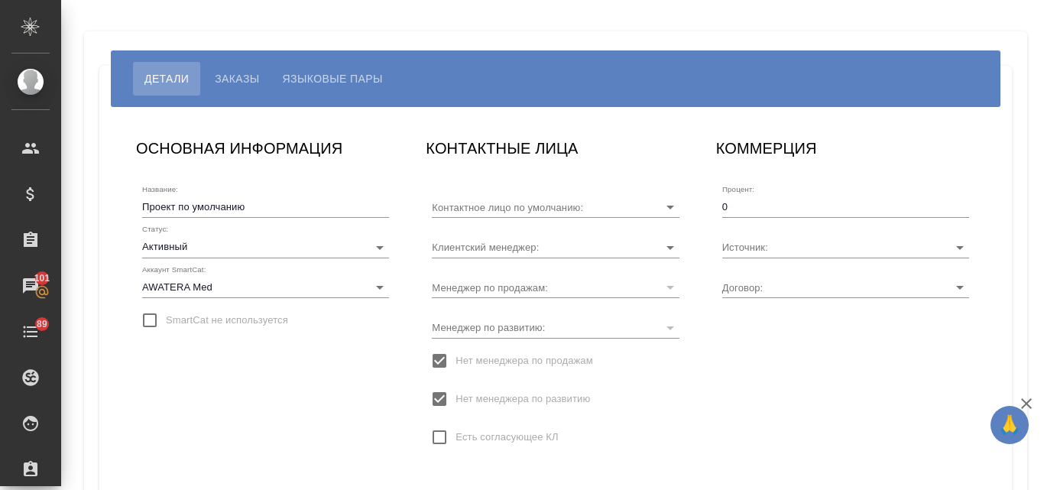
type input "Ерёмичева Ольга"
type input "ОТП27102020"
type input "Загородних Виктория"
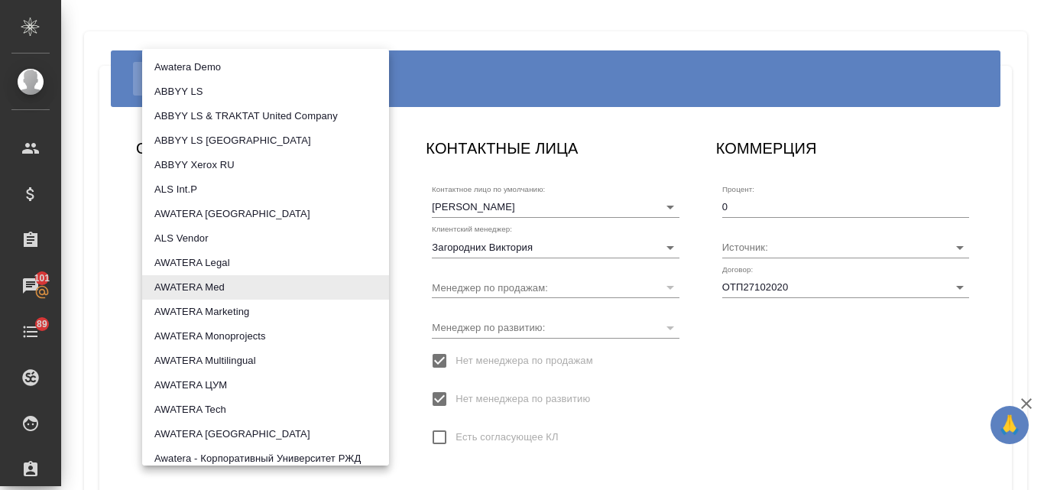
click at [195, 287] on body "🙏 .cls-1 fill:#fff; AWATERA Valyaeva Anna Клиенты Спецификации Заказы 101 Чаты …" at bounding box center [522, 245] width 1044 height 490
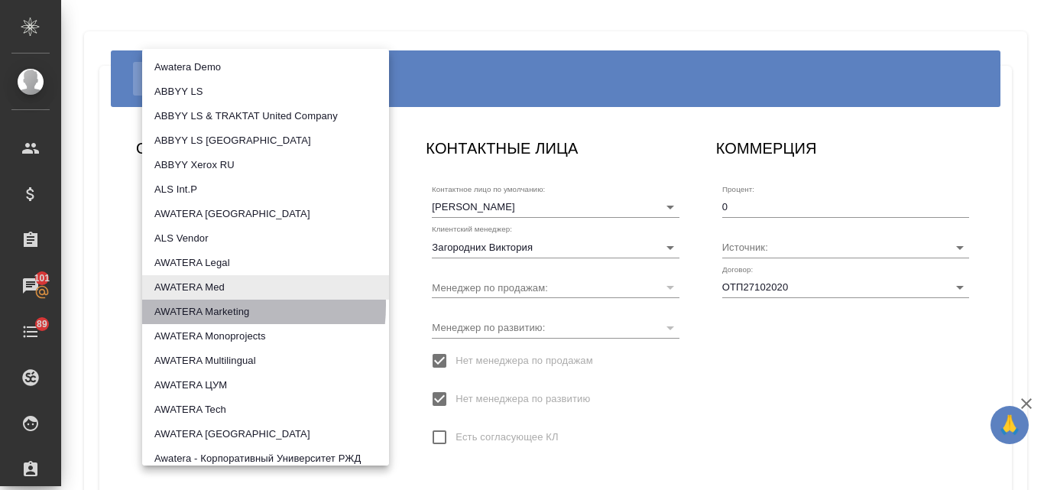
click at [197, 305] on li "AWATERA Marketing" at bounding box center [265, 312] width 247 height 24
type input "5ee7302d78bc4a4c4880ed94"
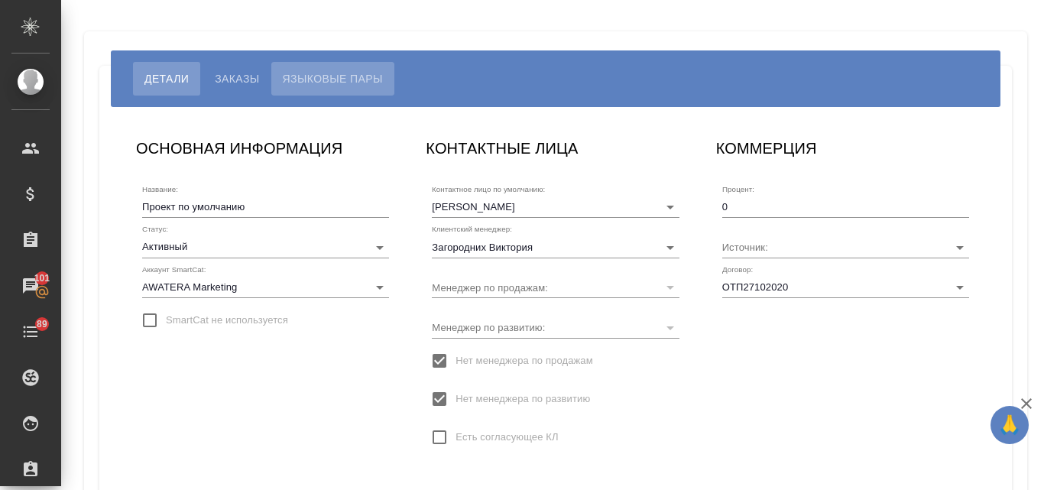
click at [317, 78] on span "Языковые пары" at bounding box center [333, 79] width 100 height 18
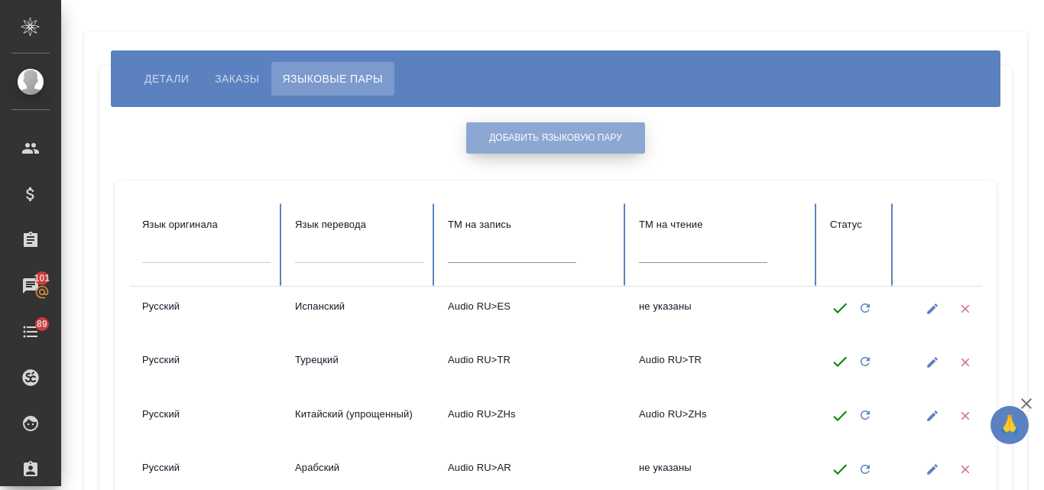
click at [556, 142] on span "Добавить языковую пару" at bounding box center [555, 138] width 133 height 13
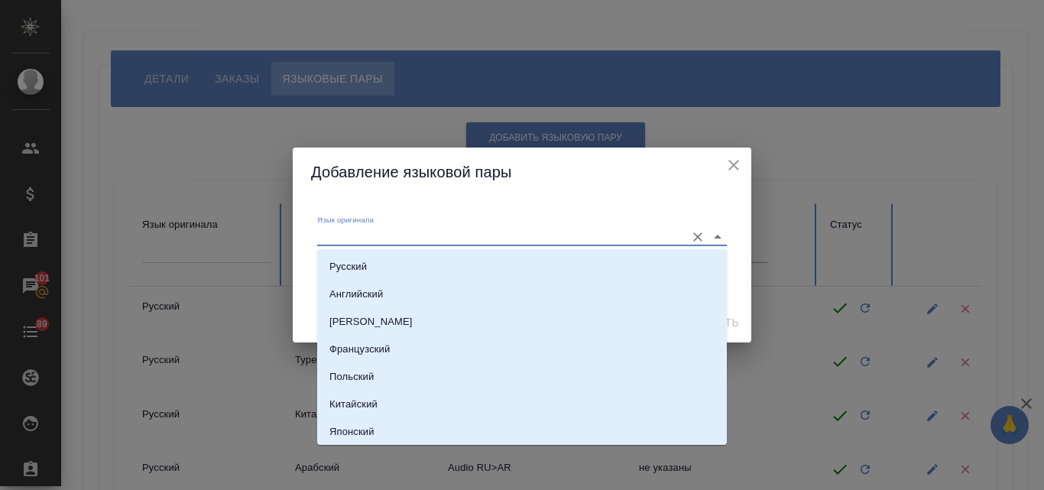
click at [389, 238] on input "Язык оригинала" at bounding box center [497, 236] width 361 height 18
click at [345, 271] on p "Русский" at bounding box center [348, 266] width 37 height 15
type input "Русский"
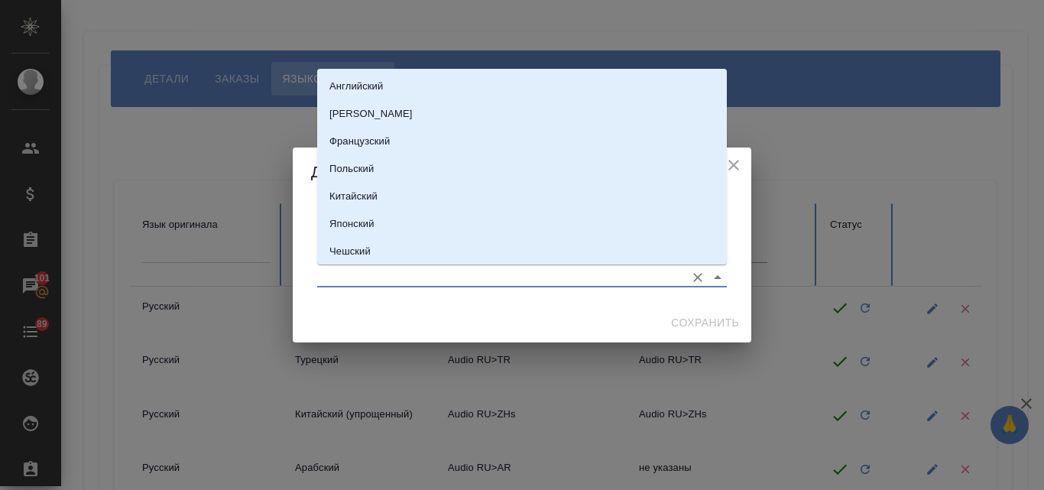
click at [331, 271] on input "Язык перевода" at bounding box center [497, 277] width 361 height 18
click at [374, 114] on p "Немецкий" at bounding box center [371, 113] width 83 height 15
type input "Немецкий"
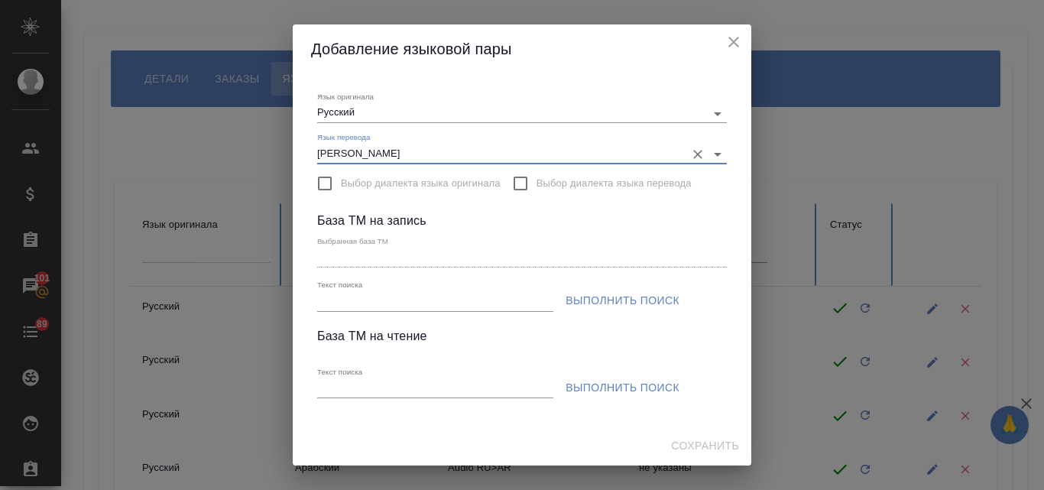
click at [330, 300] on input "Текст поиска" at bounding box center [435, 301] width 236 height 19
paste input "S_Audio-P"
type input "S_Audio-P"
click at [655, 309] on span "Выполнить поиск" at bounding box center [623, 300] width 114 height 19
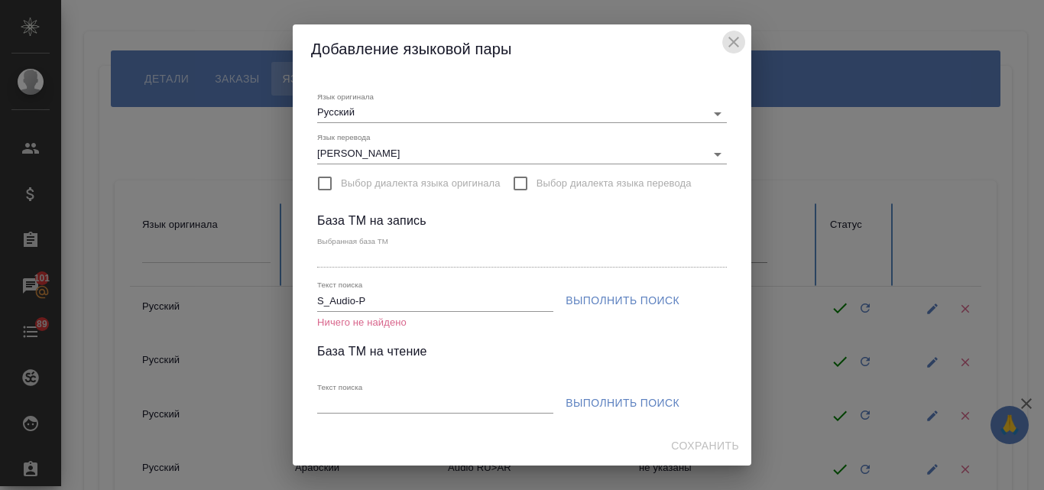
click at [730, 44] on icon "close" at bounding box center [734, 42] width 18 height 18
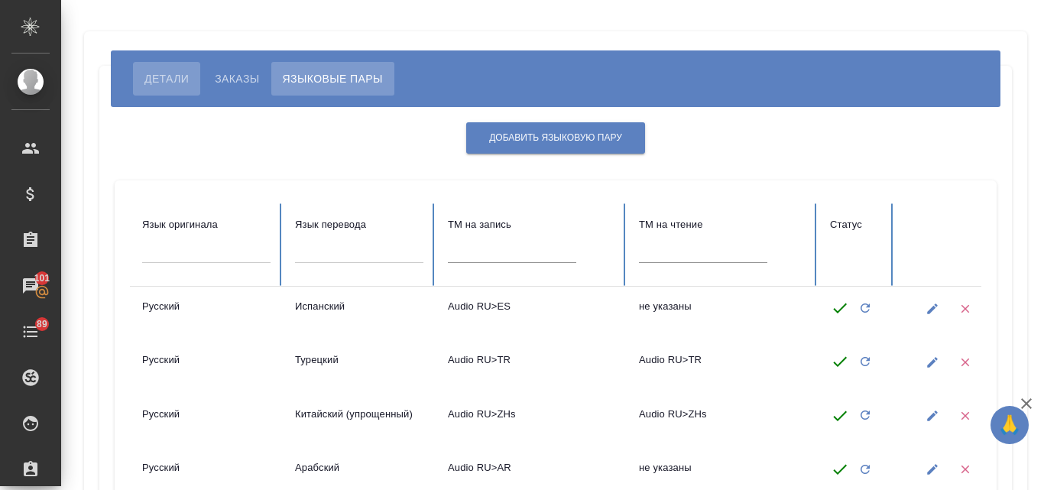
click at [164, 86] on span "Детали" at bounding box center [166, 79] width 44 height 18
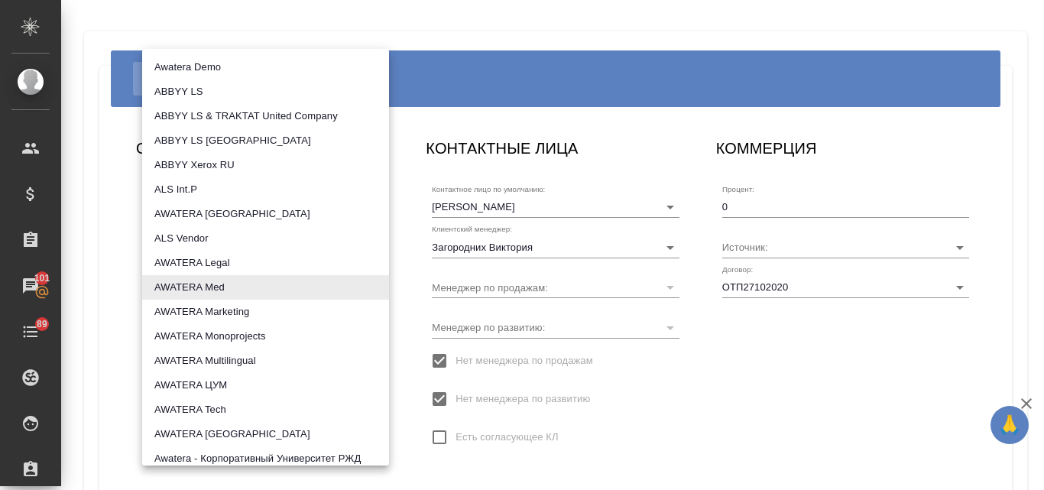
click at [221, 287] on body "🙏 .cls-1 fill:#fff; AWATERA Valyaeva Anna Клиенты Спецификации Заказы 101 Чаты …" at bounding box center [522, 245] width 1044 height 490
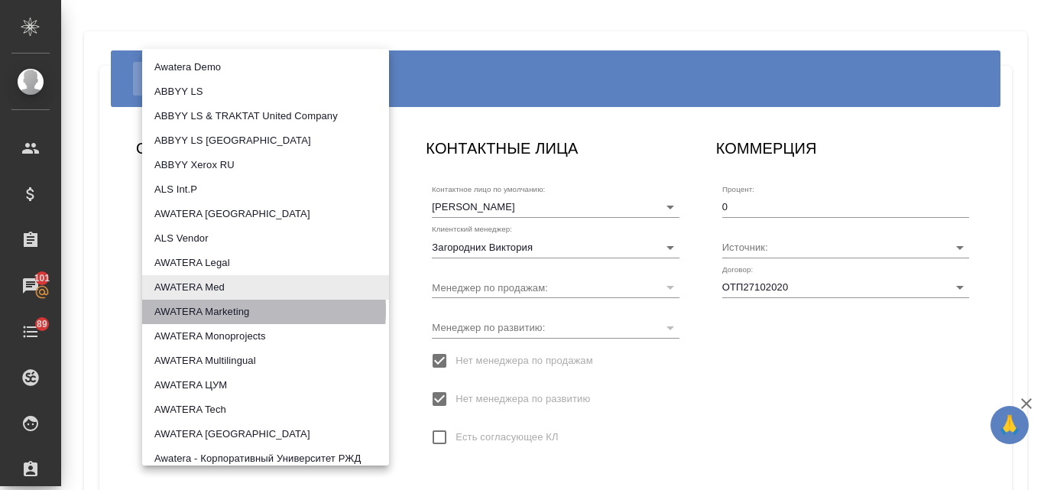
click at [220, 310] on li "AWATERA Marketing" at bounding box center [265, 312] width 247 height 24
type input "5ee7302d78bc4a4c4880ed94"
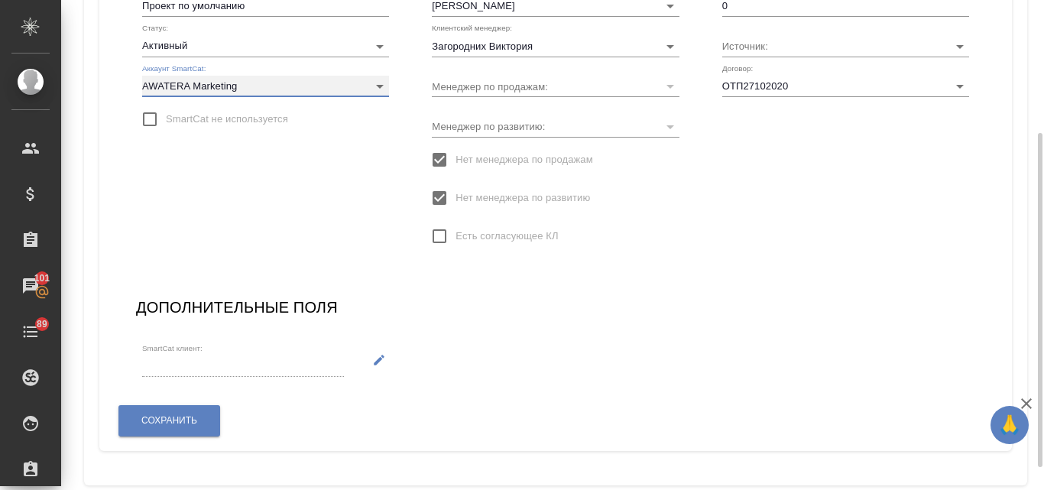
scroll to position [208, 0]
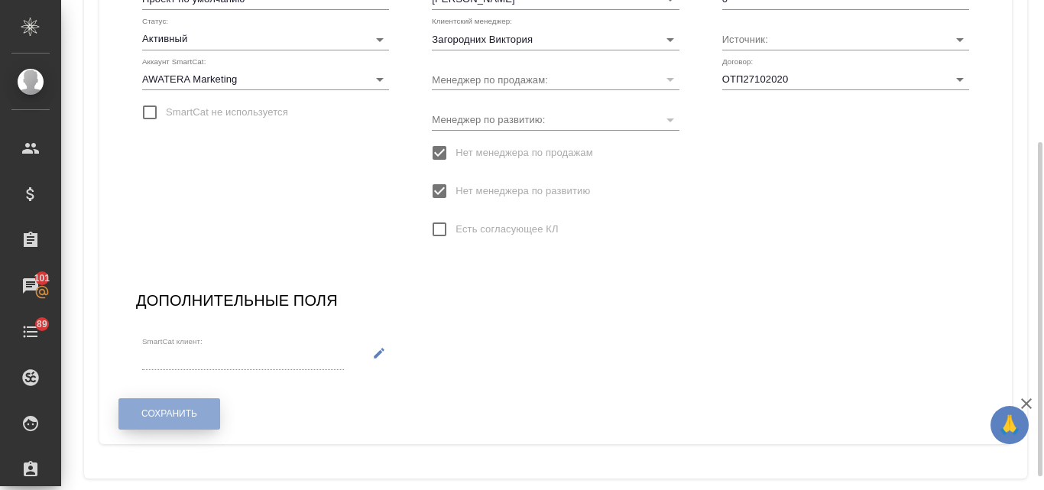
click at [167, 407] on button "Сохранить" at bounding box center [170, 413] width 102 height 31
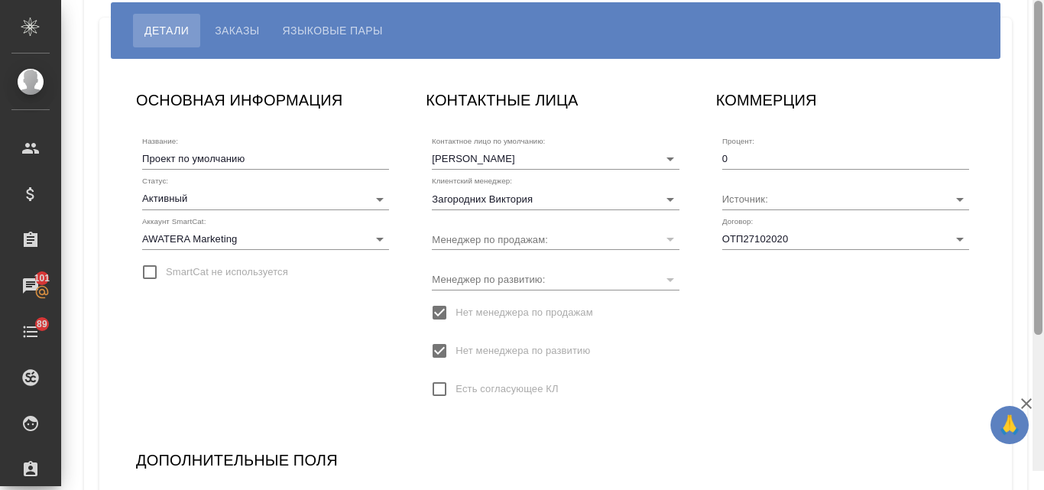
scroll to position [0, 0]
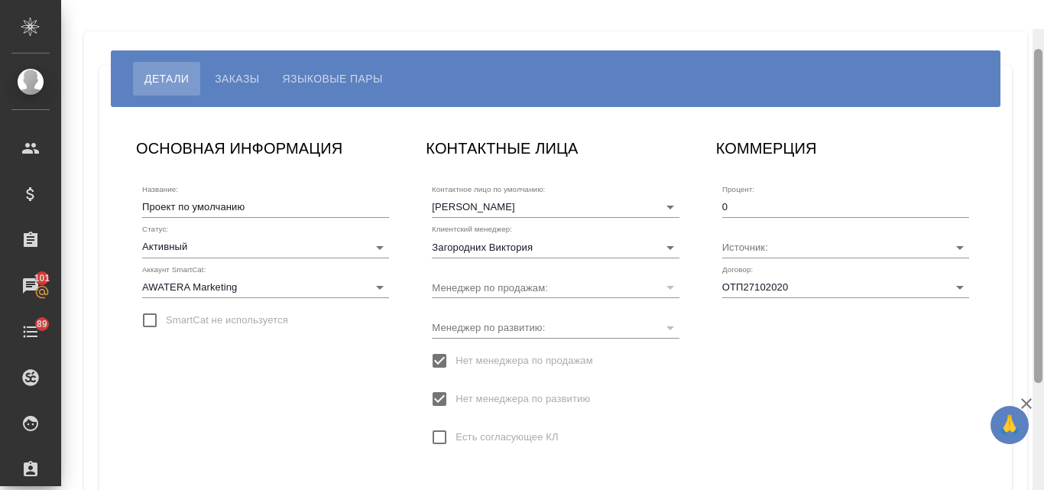
drag, startPoint x: 1041, startPoint y: 288, endPoint x: 1042, endPoint y: 138, distance: 150.6
click at [1042, 138] on div at bounding box center [1038, 216] width 8 height 334
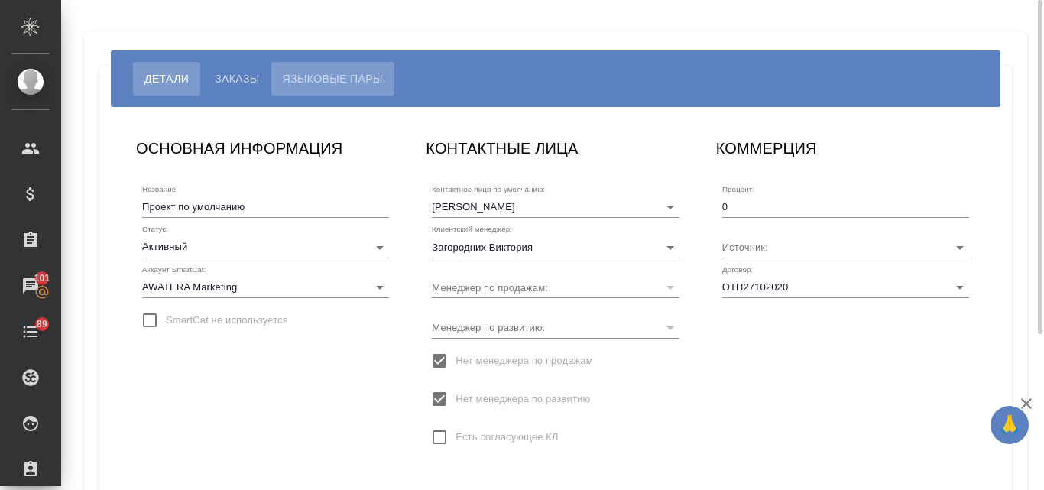
click at [326, 69] on button "Языковые пары" at bounding box center [332, 79] width 123 height 34
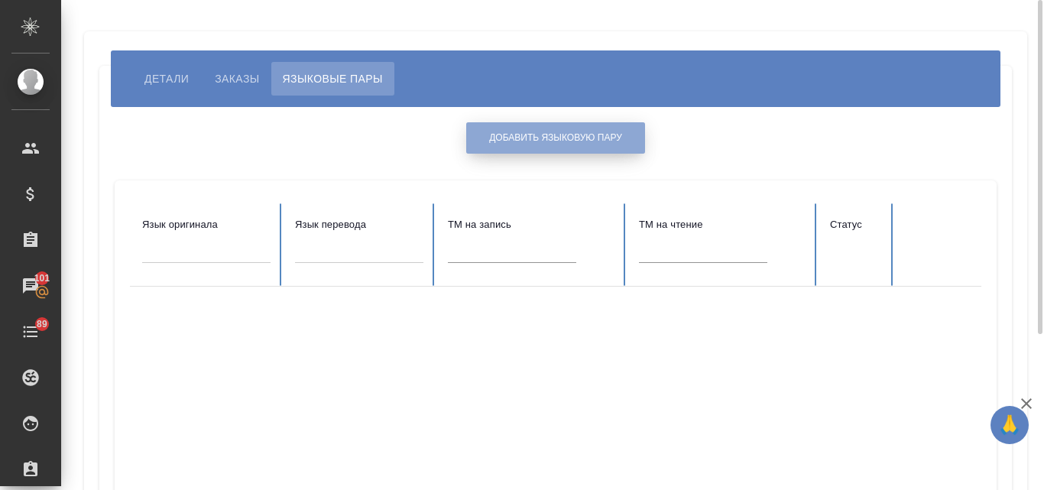
click at [602, 142] on span "Добавить языковую пару" at bounding box center [555, 138] width 133 height 13
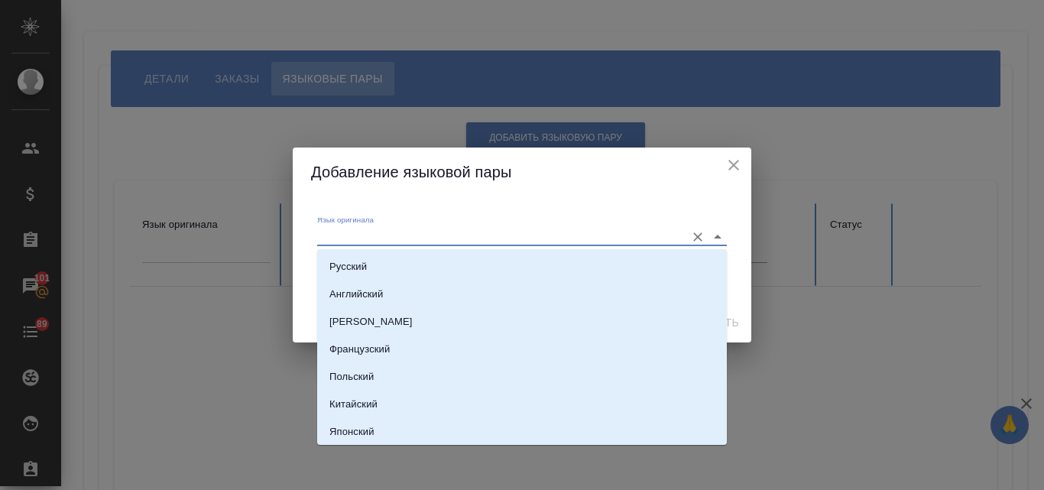
click at [403, 229] on input "Язык оригинала" at bounding box center [497, 236] width 361 height 18
click at [365, 268] on p "Русский" at bounding box center [348, 266] width 37 height 15
type input "Русский"
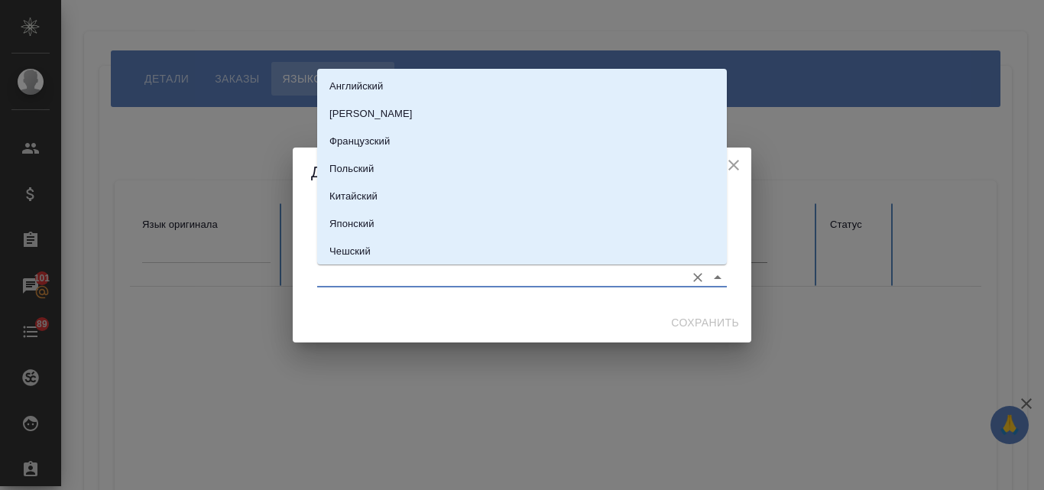
click at [349, 273] on input "Язык перевода" at bounding box center [497, 277] width 361 height 18
click at [391, 116] on li "Немецкий" at bounding box center [522, 114] width 410 height 28
type input "Немецкий"
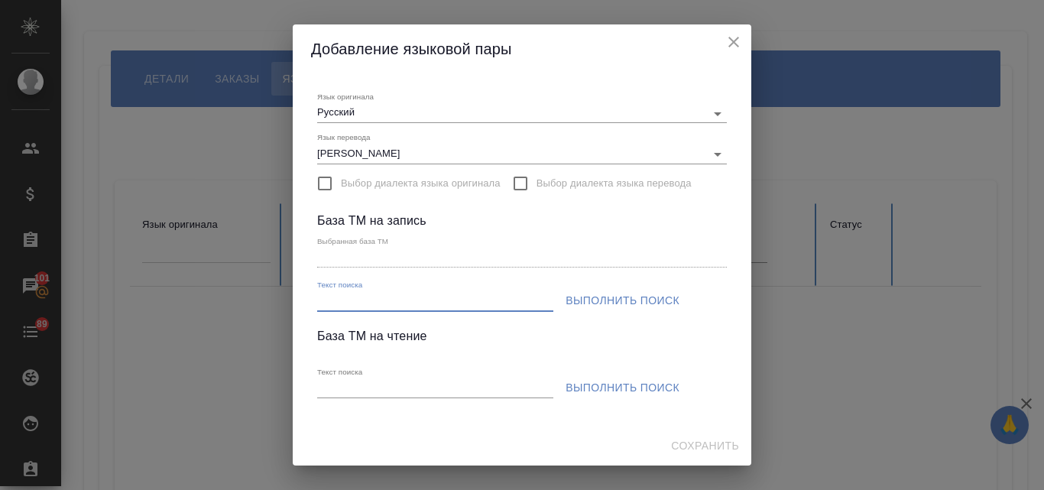
click at [327, 299] on input "Текст поиска" at bounding box center [435, 301] width 236 height 19
paste input "S_Audio-P"
type input "S_Audio-P"
click at [631, 300] on span "Выполнить поиск" at bounding box center [623, 300] width 114 height 19
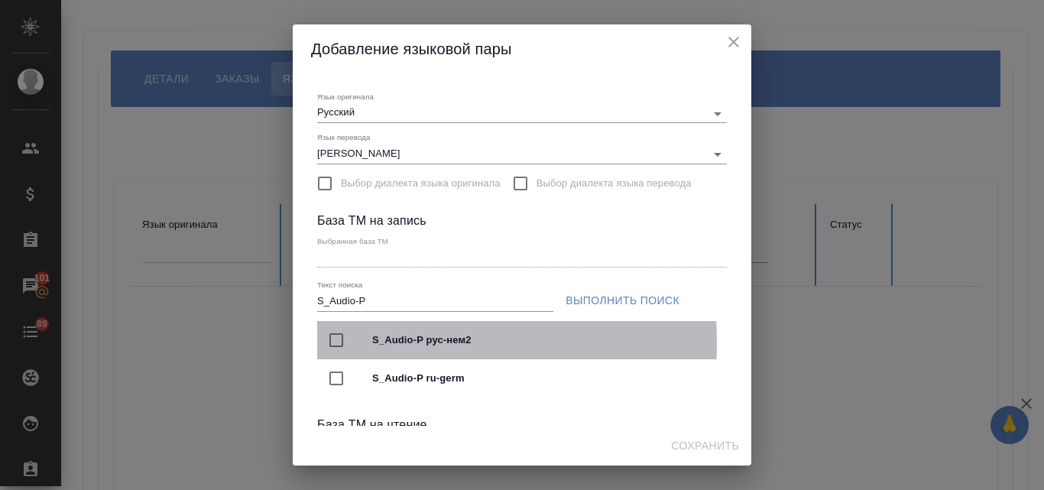
click at [336, 343] on input "checkbox" at bounding box center [336, 340] width 32 height 32
type input "S_Audio-P рус-нем2"
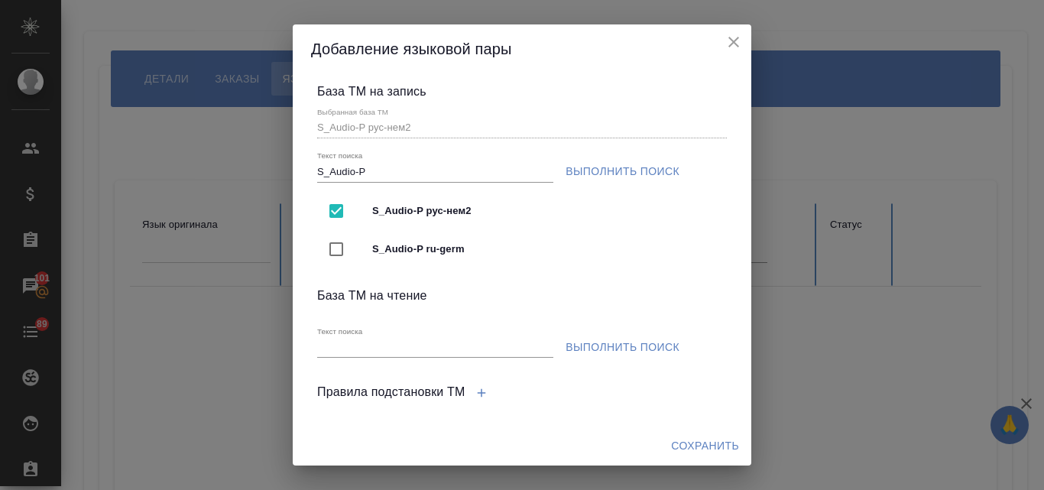
scroll to position [181, 0]
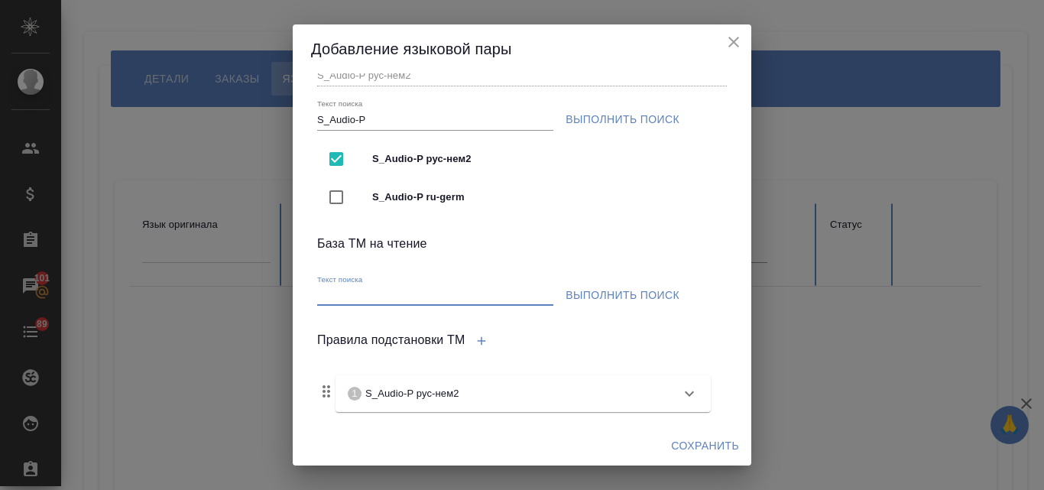
click at [414, 292] on input "Текст поиска" at bounding box center [435, 296] width 236 height 19
paste input "S_Audio-P"
type input "S_Audio-P"
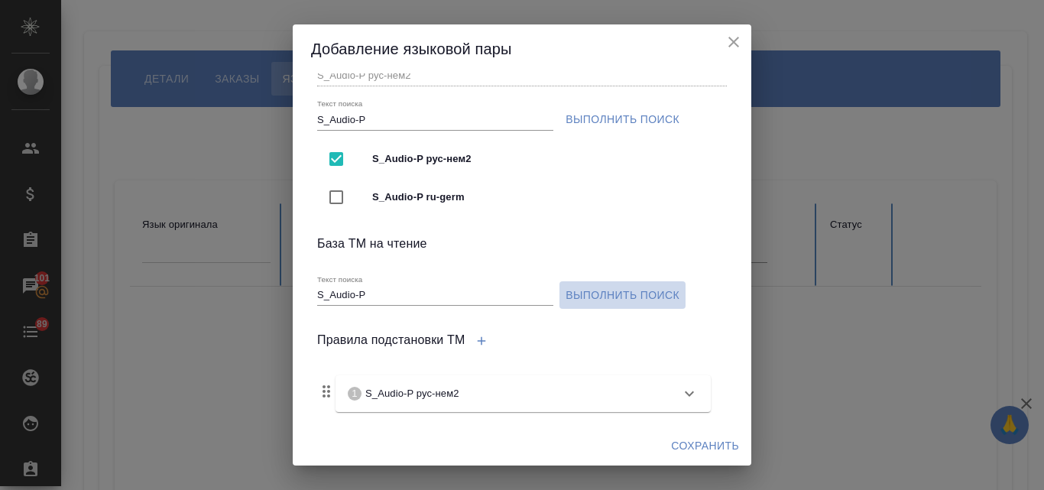
click at [598, 298] on span "Выполнить поиск" at bounding box center [623, 295] width 114 height 19
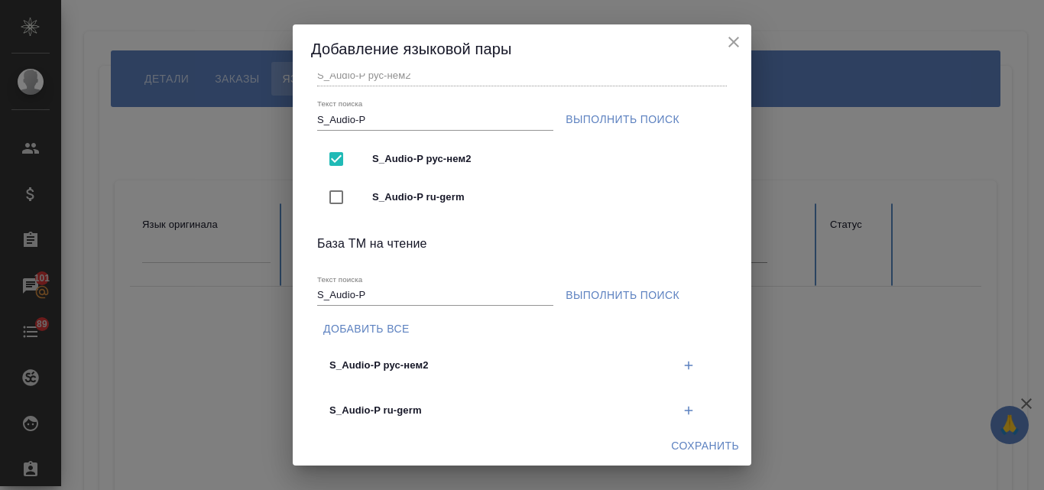
click at [375, 370] on span "S_Audio-P рус-нем2" at bounding box center [501, 365] width 343 height 15
click at [684, 366] on icon "button" at bounding box center [688, 366] width 8 height 8
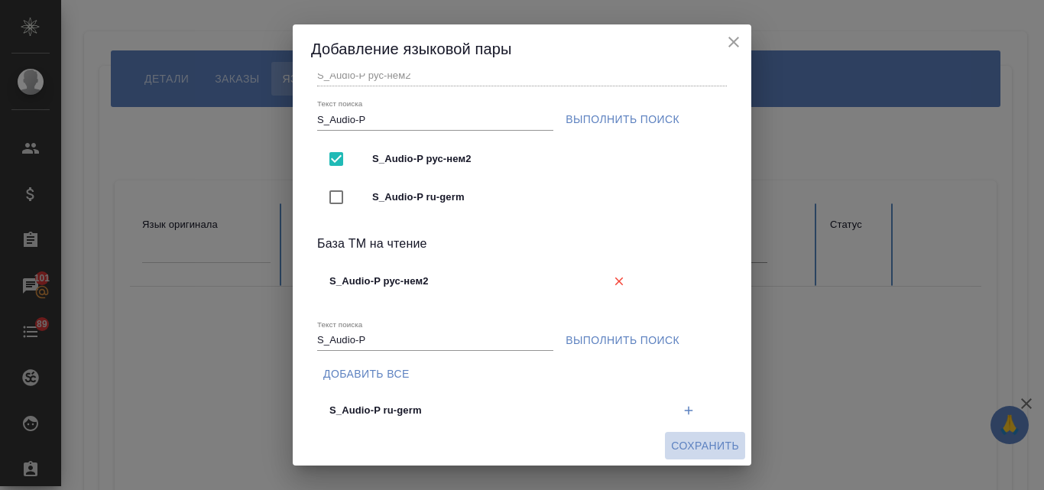
click at [700, 448] on span "Сохранить" at bounding box center [705, 446] width 68 height 19
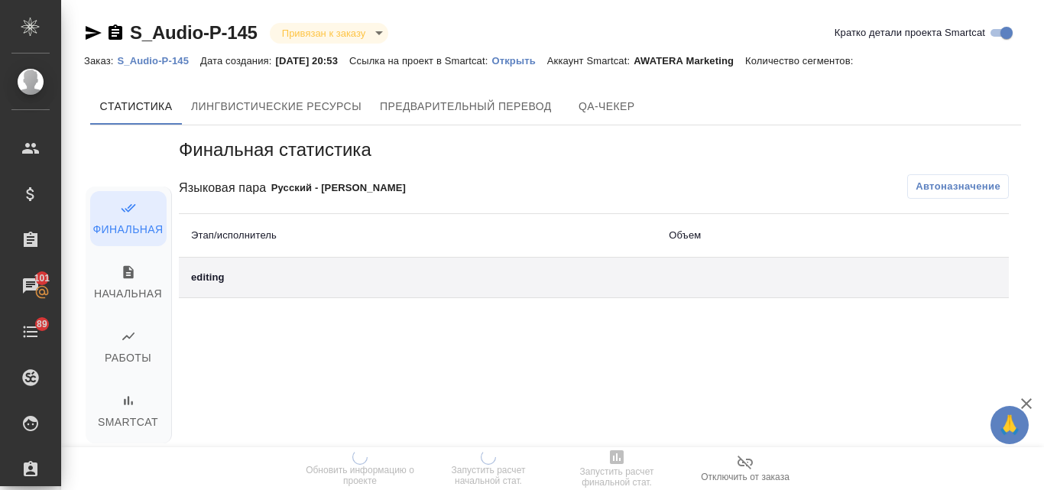
click at [530, 63] on p "Открыть" at bounding box center [519, 60] width 55 height 11
